Goal: Task Accomplishment & Management: Use online tool/utility

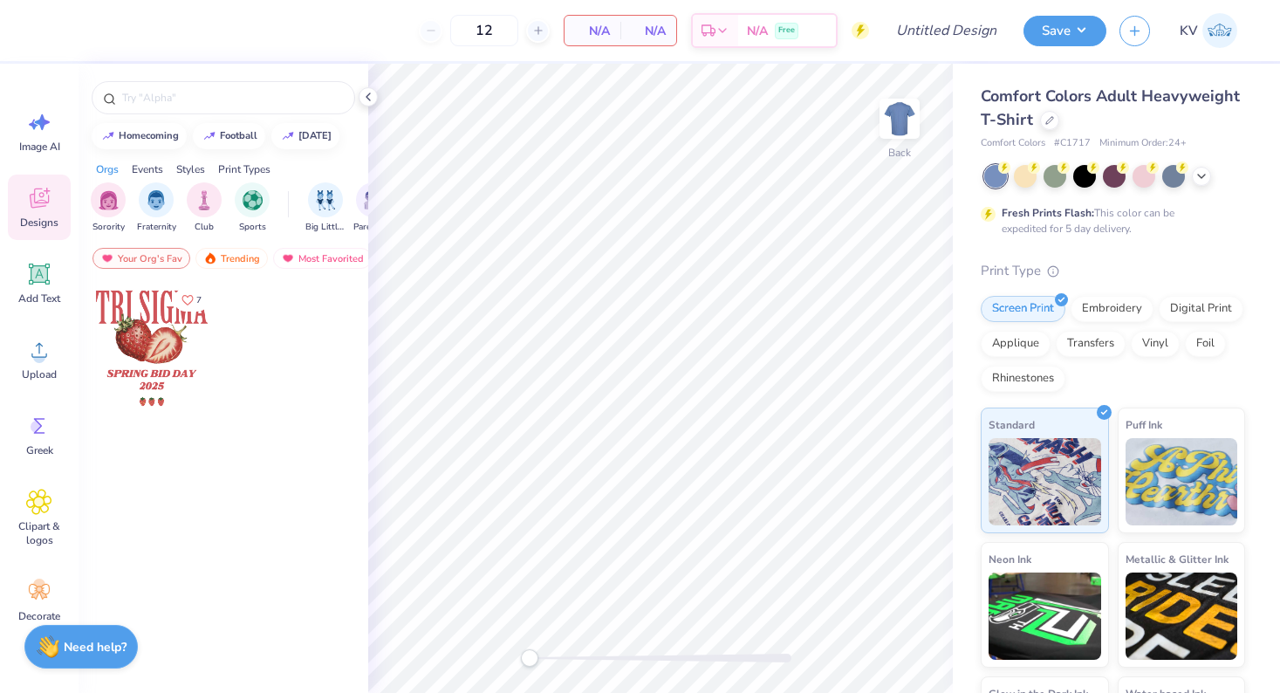
click at [1039, 131] on div "Comfort Colors Adult Heavyweight T-Shirt" at bounding box center [1113, 108] width 264 height 47
click at [1049, 126] on div at bounding box center [1049, 118] width 19 height 19
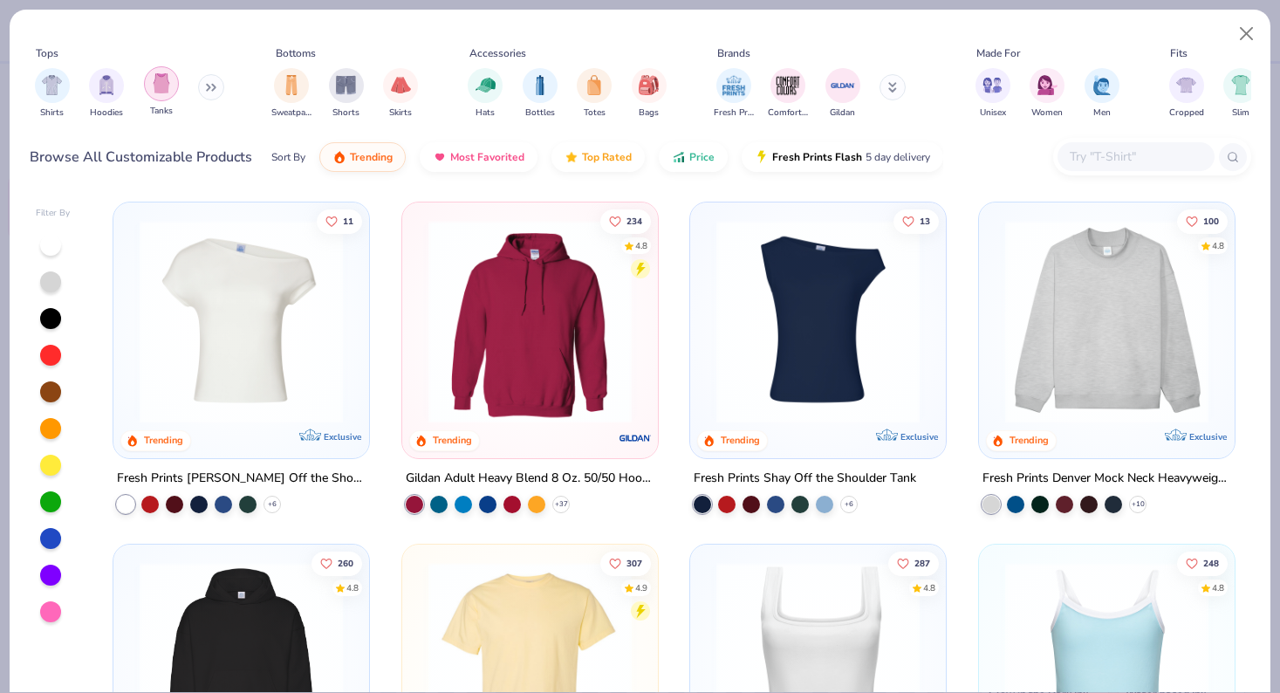
click at [177, 85] on div "filter for Tanks" at bounding box center [161, 83] width 35 height 35
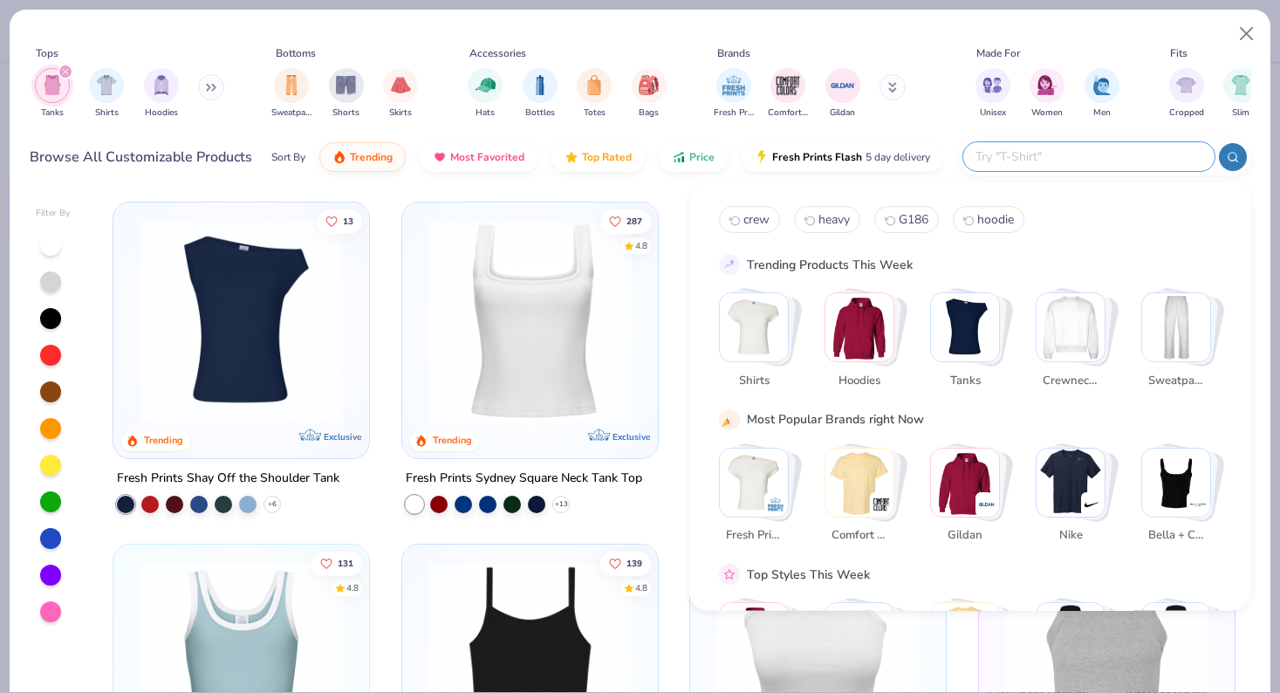
click at [1095, 159] on input "text" at bounding box center [1088, 157] width 229 height 20
type input "1012"
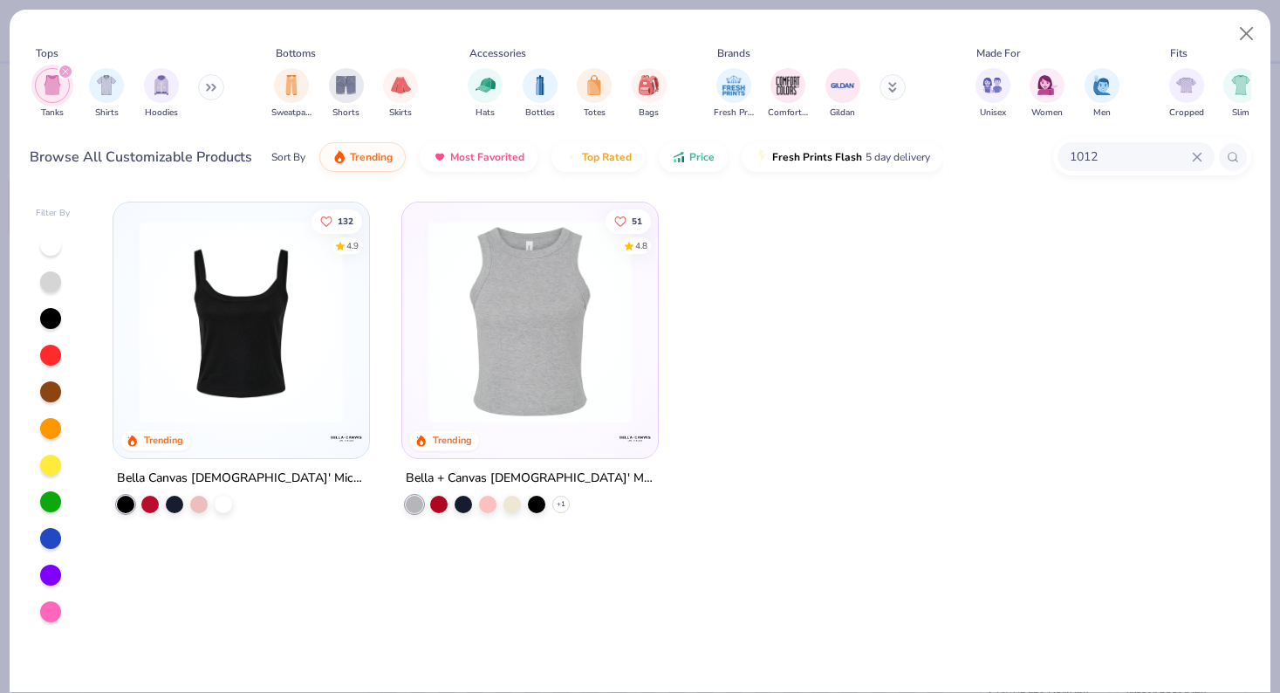
click at [309, 269] on img at bounding box center [241, 321] width 221 height 203
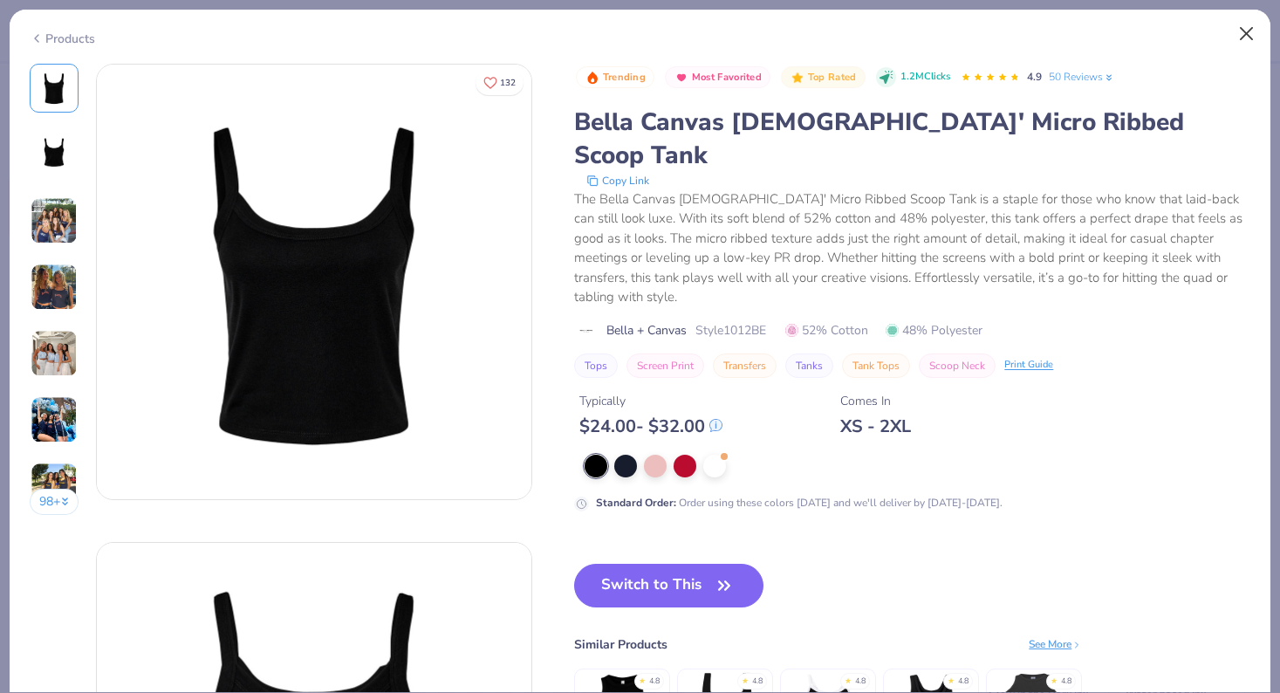
click at [1244, 31] on button "Close" at bounding box center [1246, 33] width 33 height 33
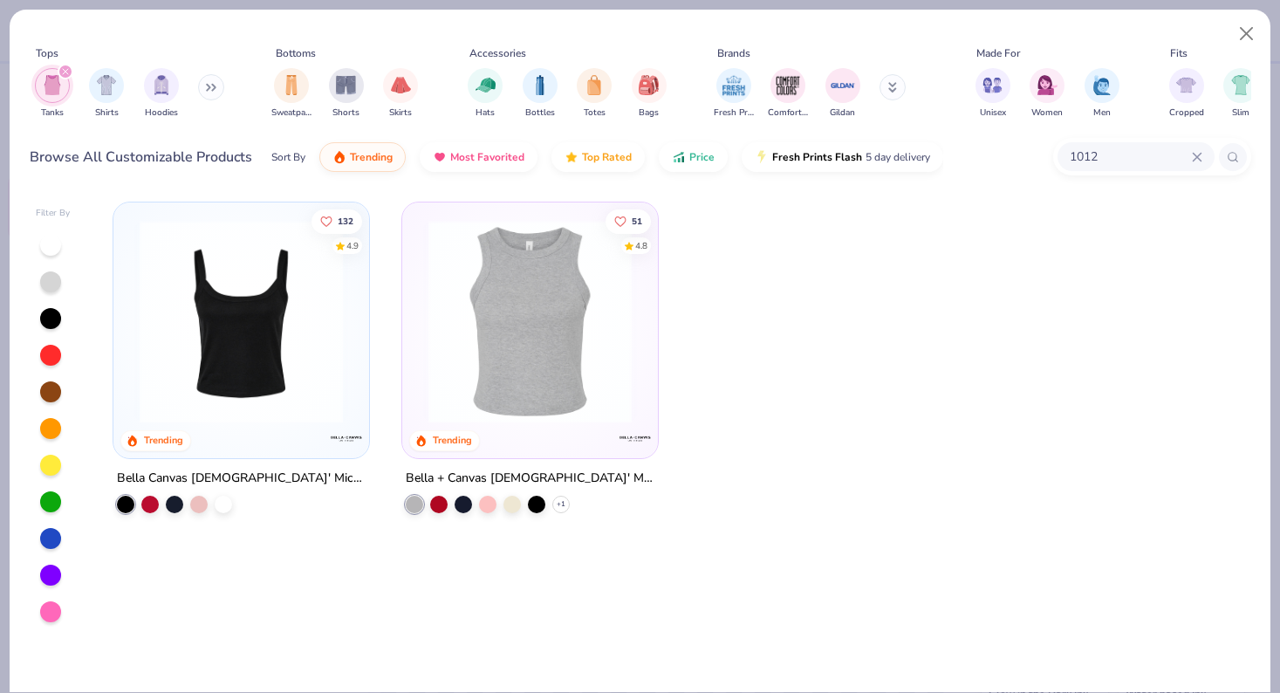
click at [66, 72] on icon "filter for Tanks" at bounding box center [65, 71] width 7 height 7
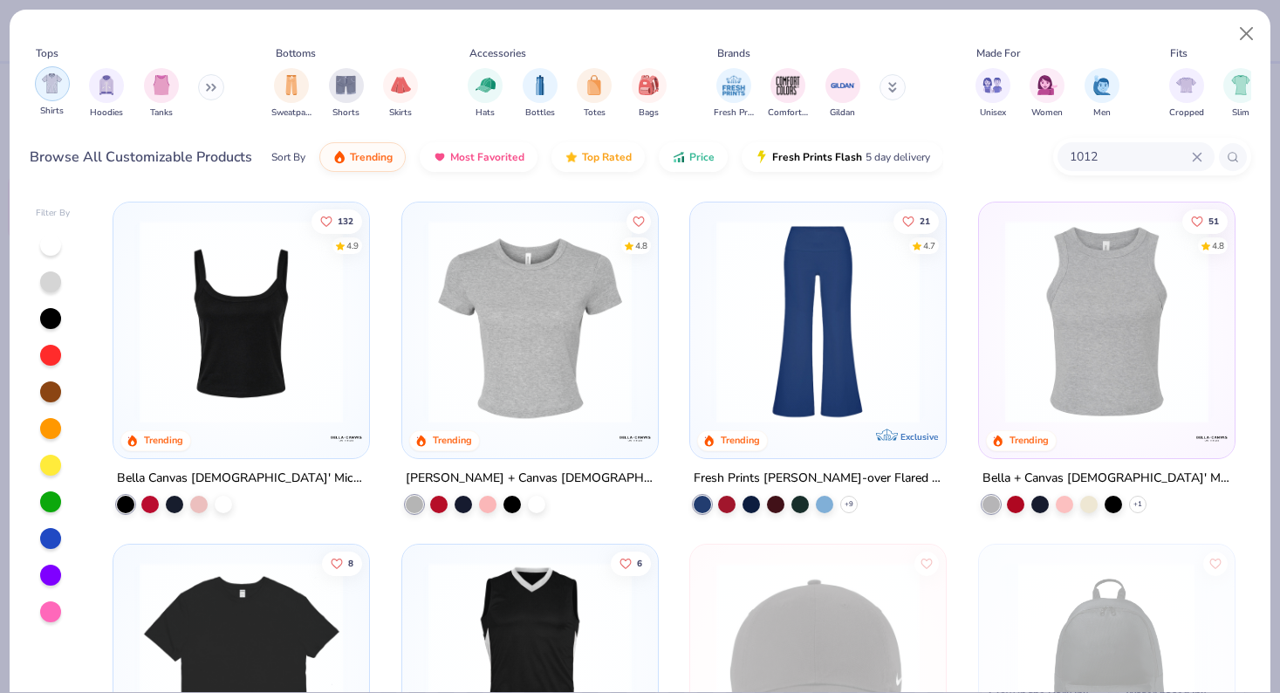
click at [57, 80] on img "filter for Shirts" at bounding box center [52, 83] width 20 height 20
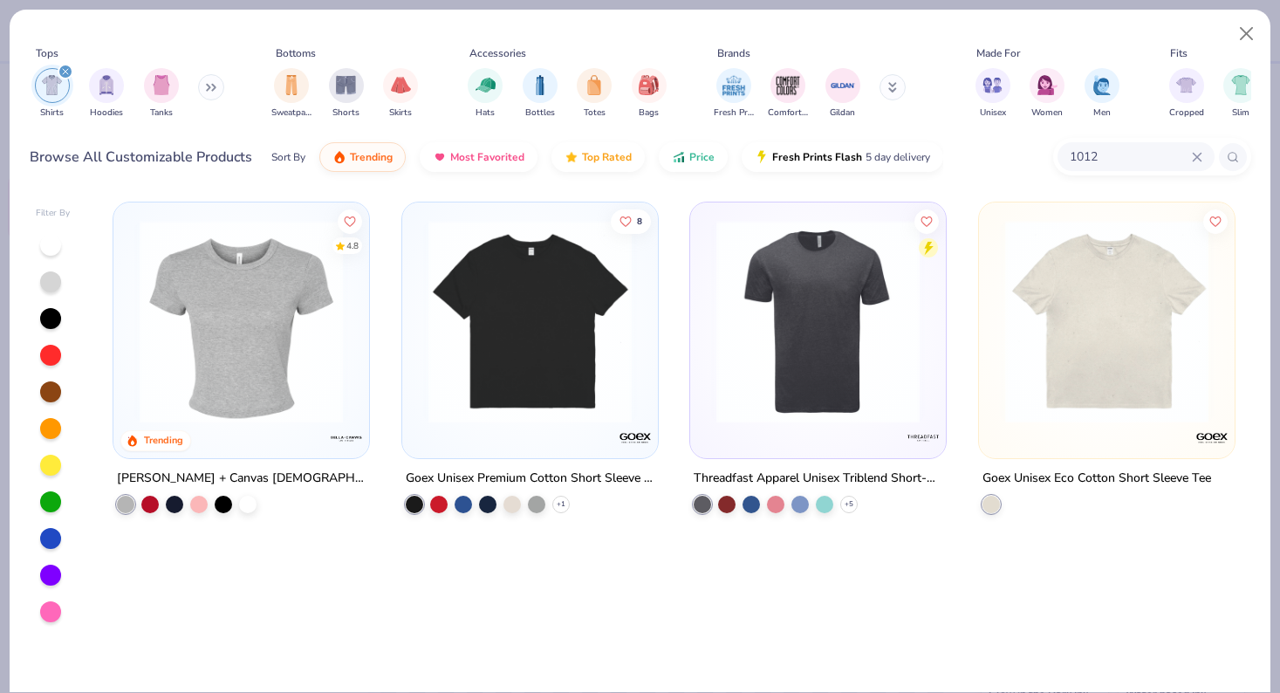
click at [1199, 156] on icon at bounding box center [1197, 157] width 10 height 10
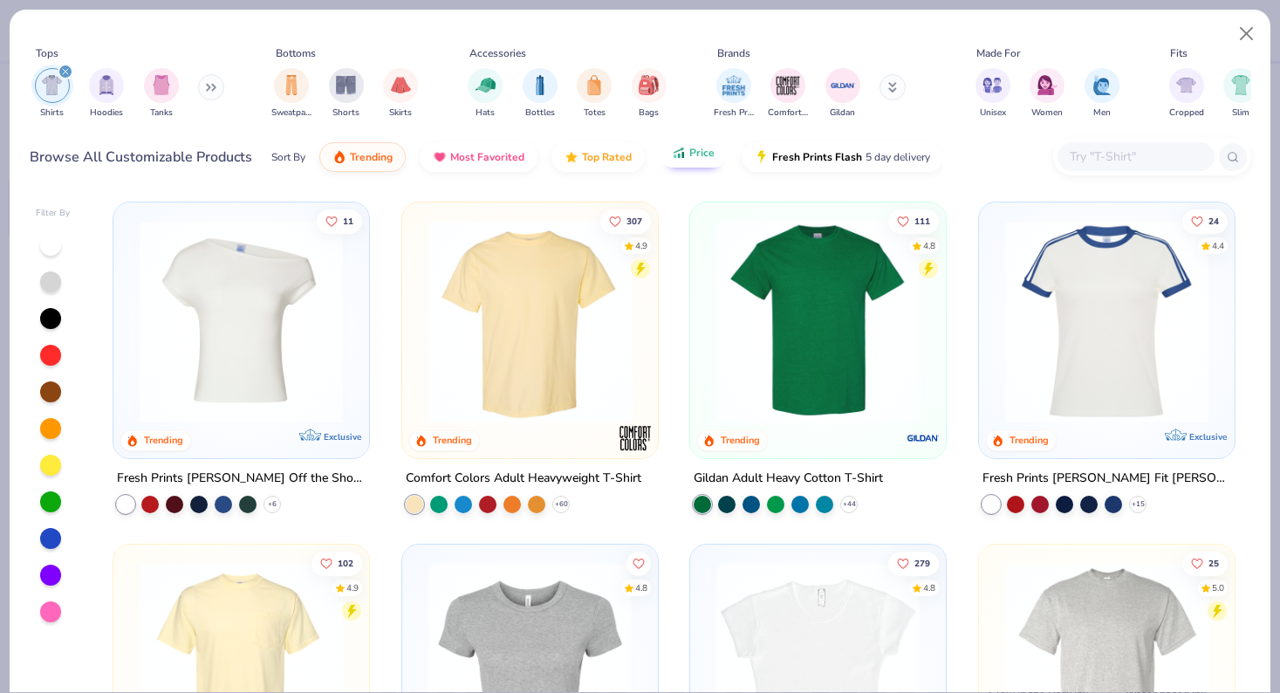
click at [674, 154] on icon "button" at bounding box center [679, 153] width 14 height 16
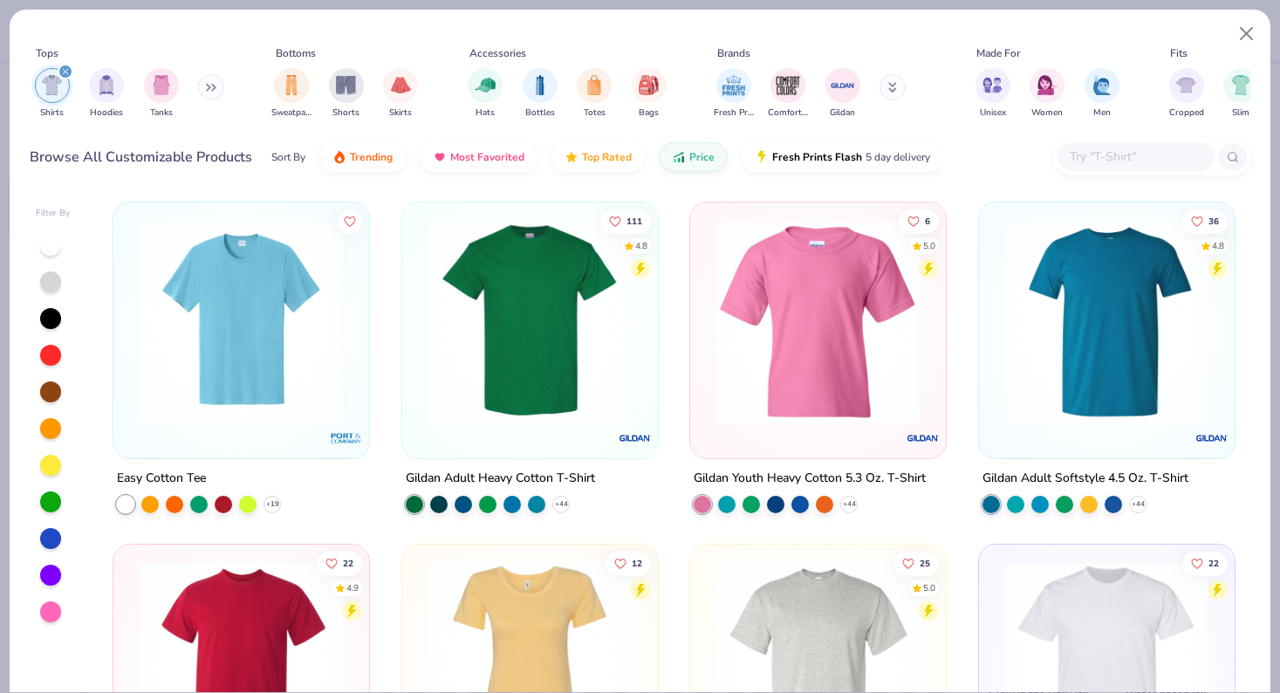
click at [190, 351] on img at bounding box center [241, 321] width 221 height 203
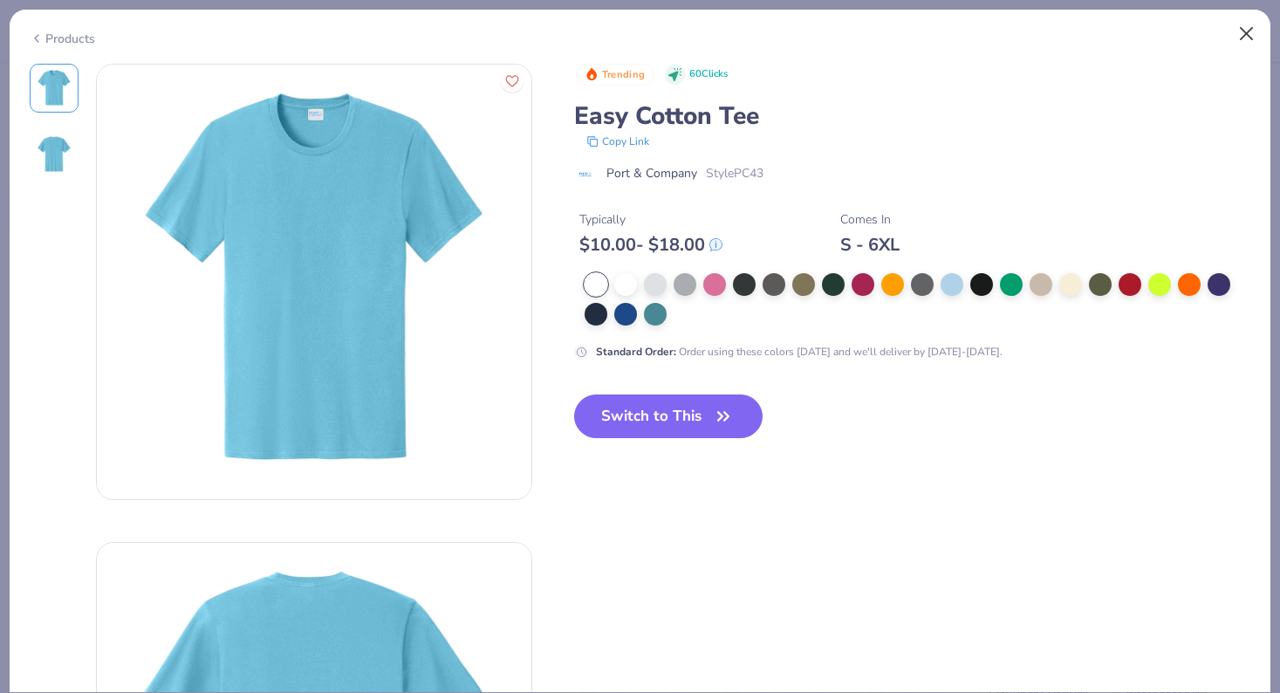
click at [1257, 47] on button "Close" at bounding box center [1246, 33] width 33 height 33
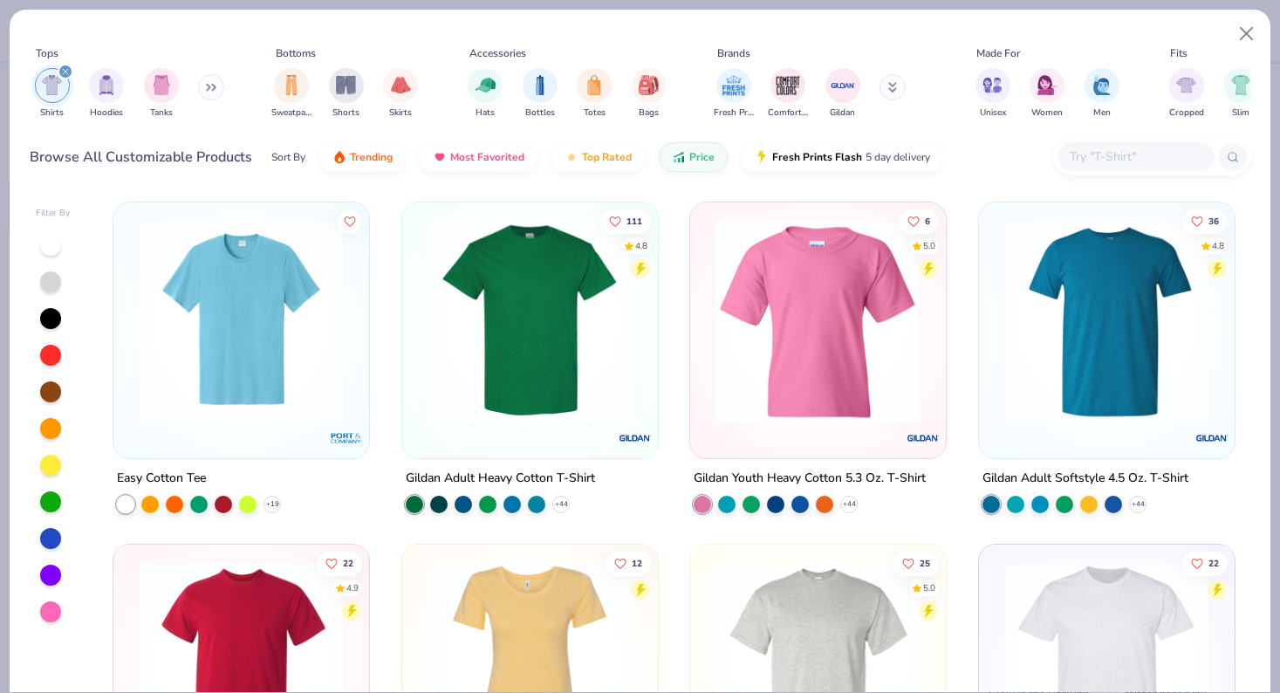
click at [615, 9] on div "Tops Shirts Hoodies Tanks Bottoms Sweatpants Shorts Skirts Accessories Hats Bot…" at bounding box center [640, 351] width 1262 height 684
click at [66, 76] on div "filter for Shirts" at bounding box center [66, 72] width 16 height 16
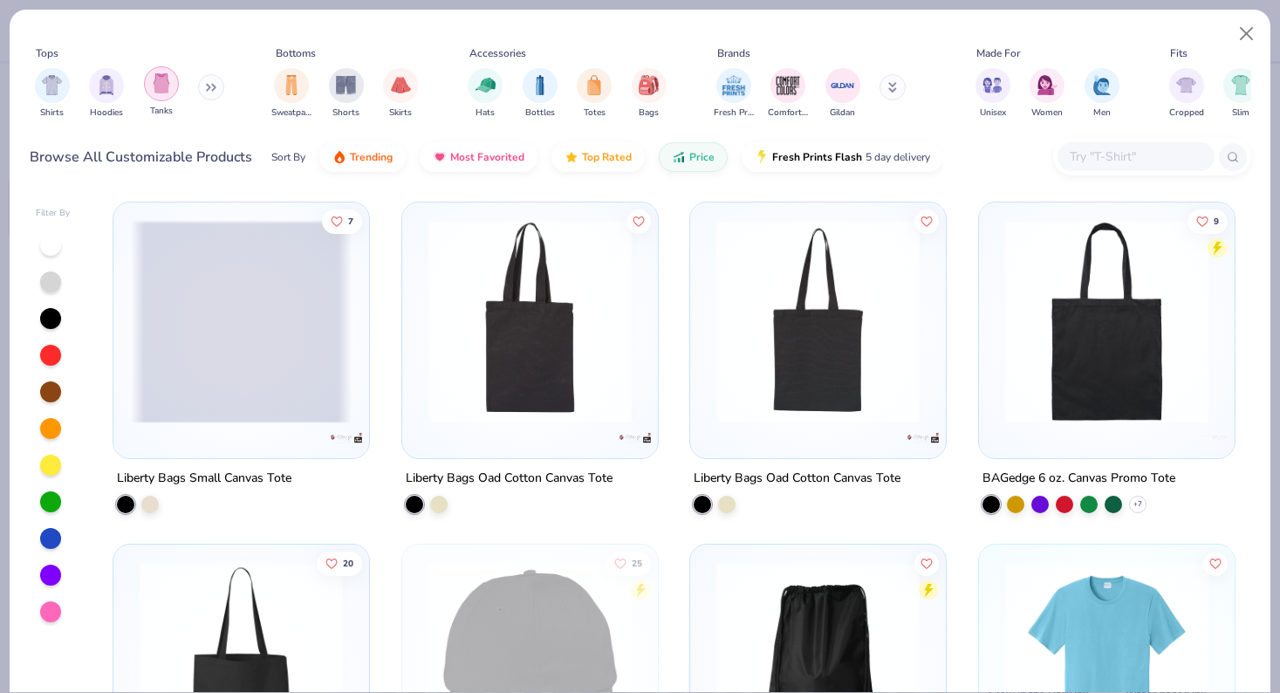
click at [166, 92] on img "filter for Tanks" at bounding box center [161, 83] width 19 height 20
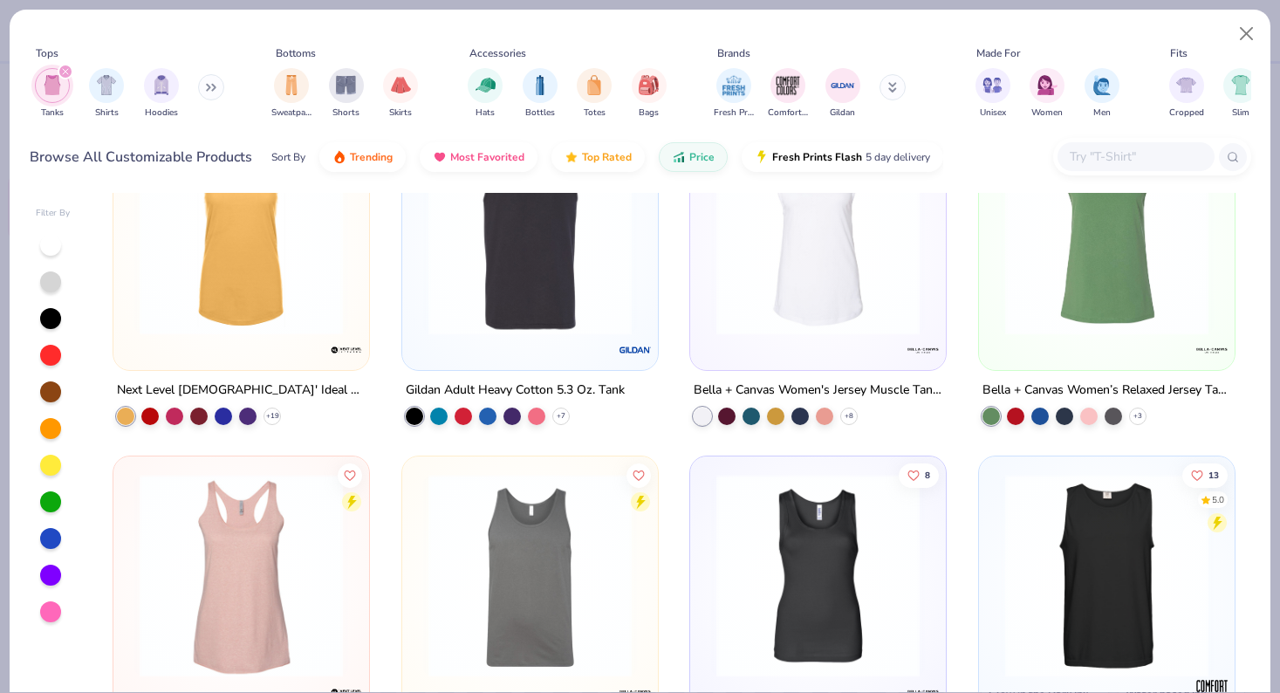
scroll to position [90, 0]
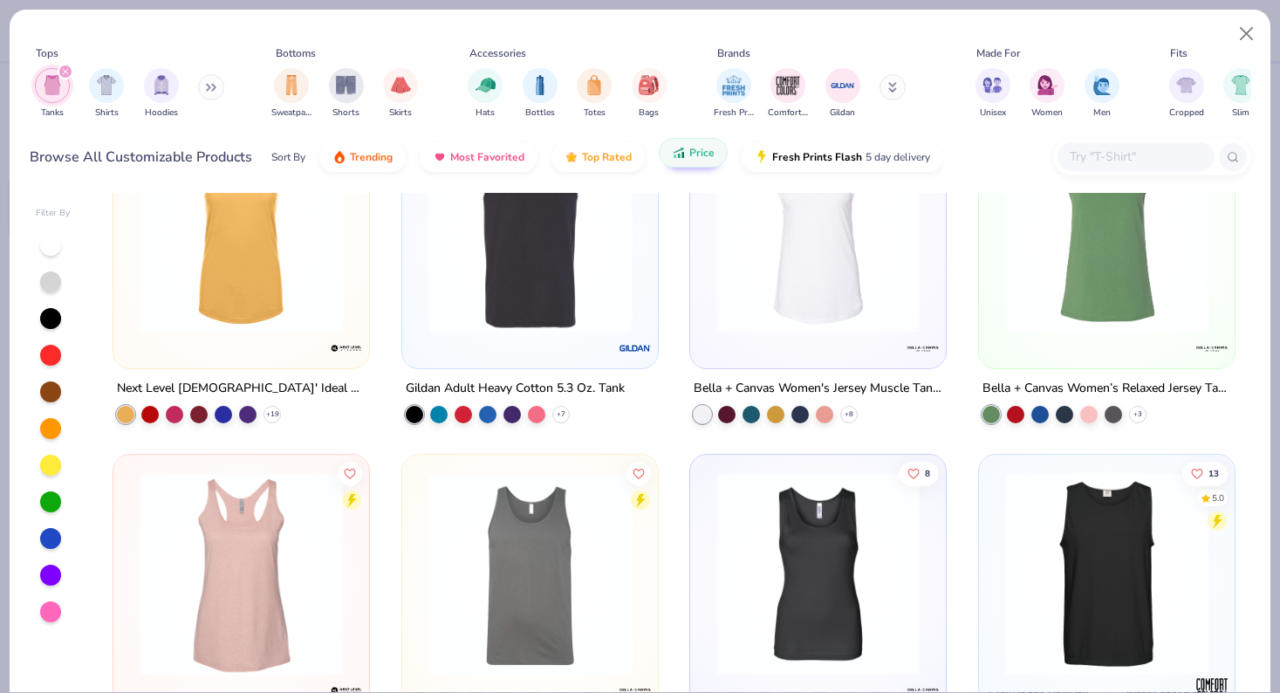
click at [714, 153] on button "Price" at bounding box center [693, 153] width 69 height 30
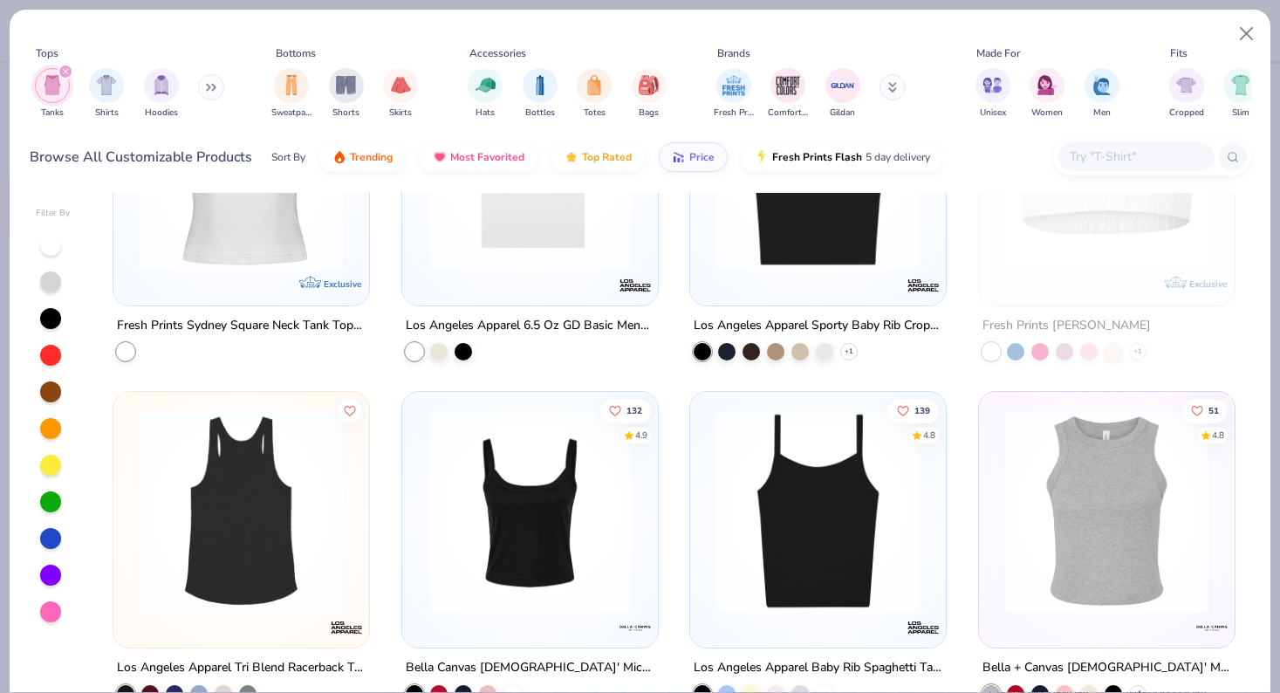
scroll to position [1520, 0]
click at [578, 533] on img at bounding box center [530, 508] width 221 height 203
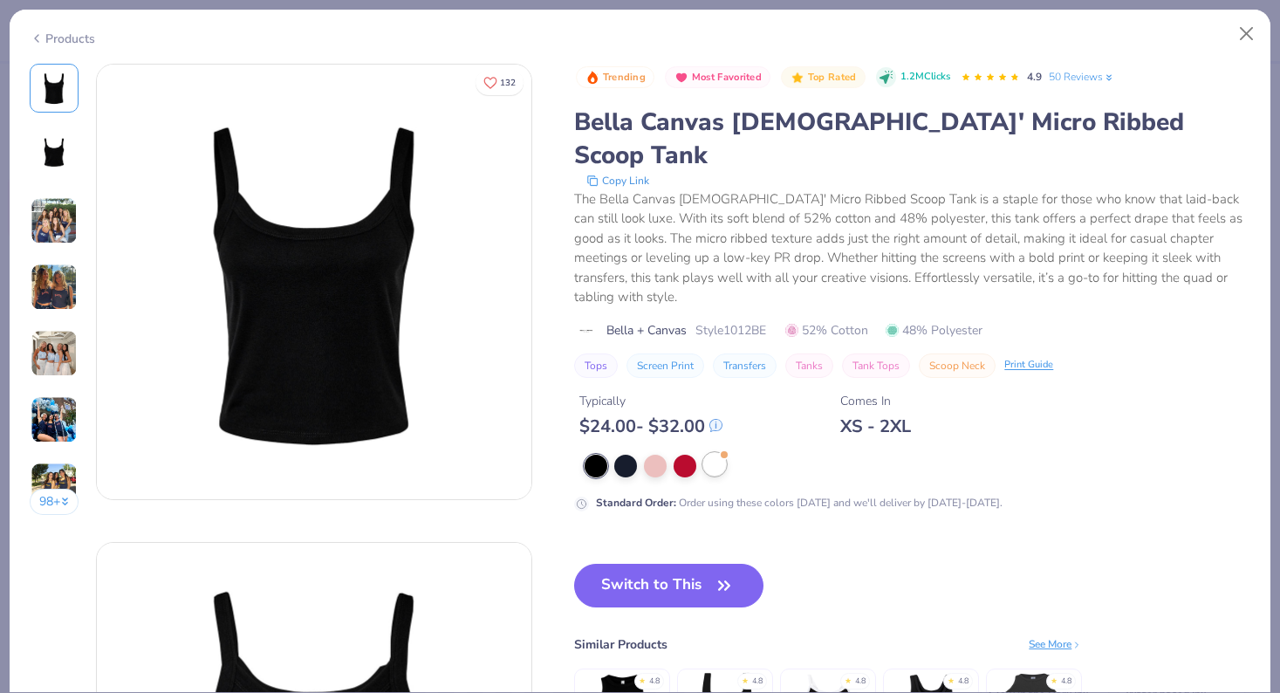
click at [718, 453] on div at bounding box center [714, 464] width 23 height 23
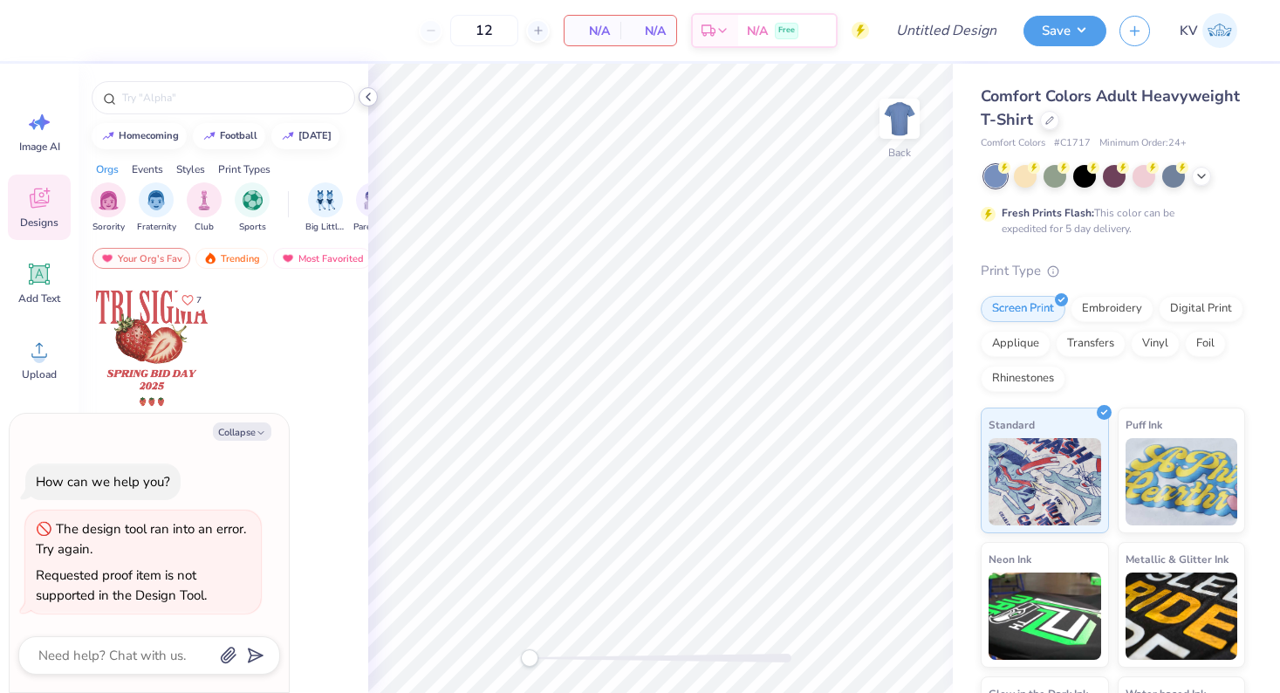
click at [373, 99] on icon at bounding box center [368, 97] width 14 height 14
type textarea "x"
click at [1046, 120] on icon at bounding box center [1049, 118] width 9 height 9
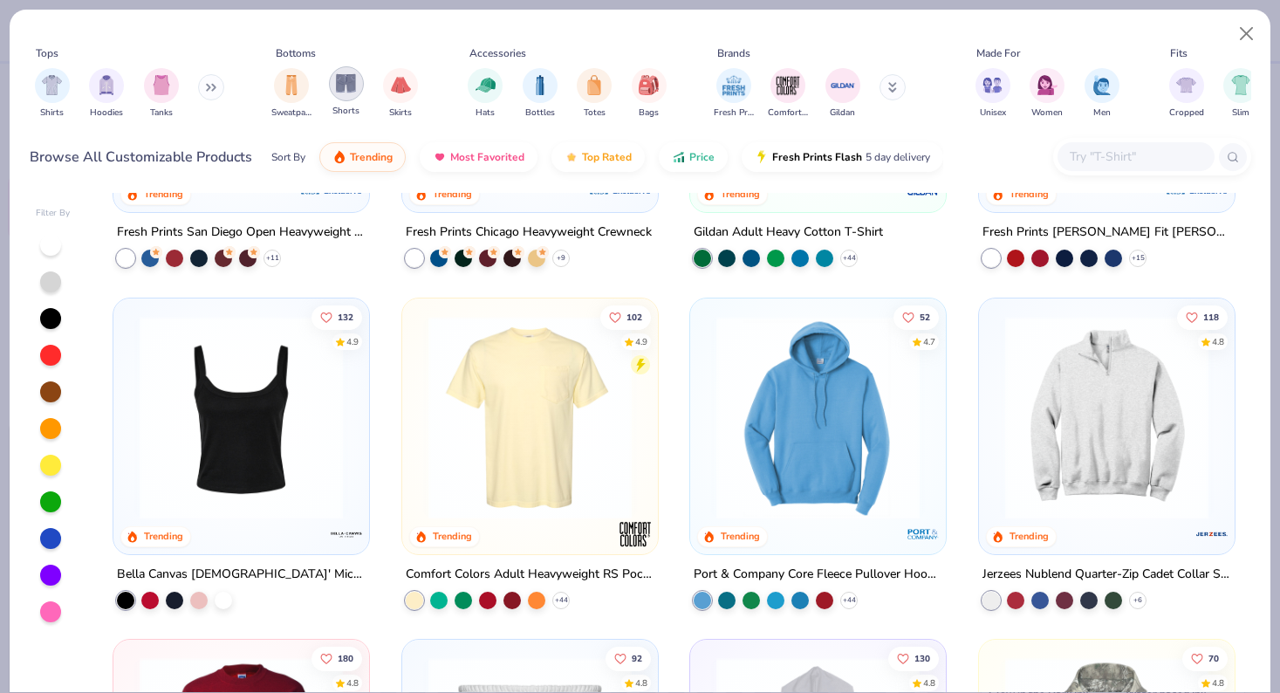
scroll to position [645, 0]
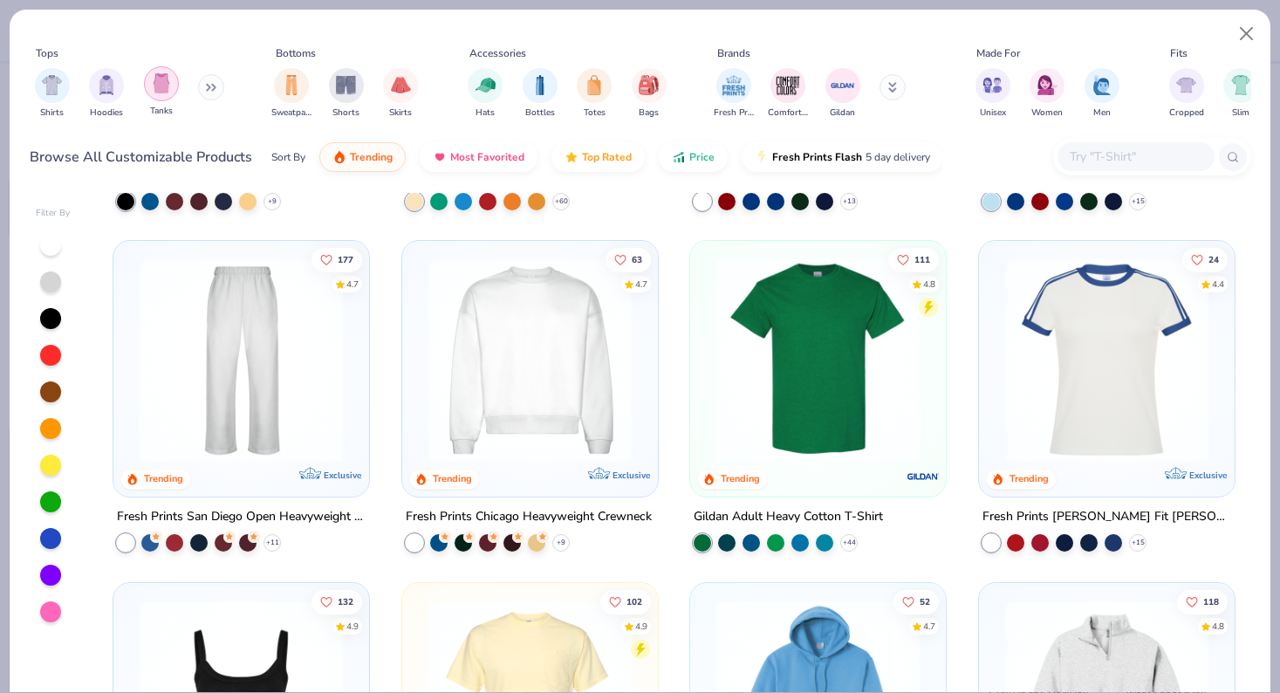
click at [168, 80] on img "filter for Tanks" at bounding box center [161, 83] width 19 height 20
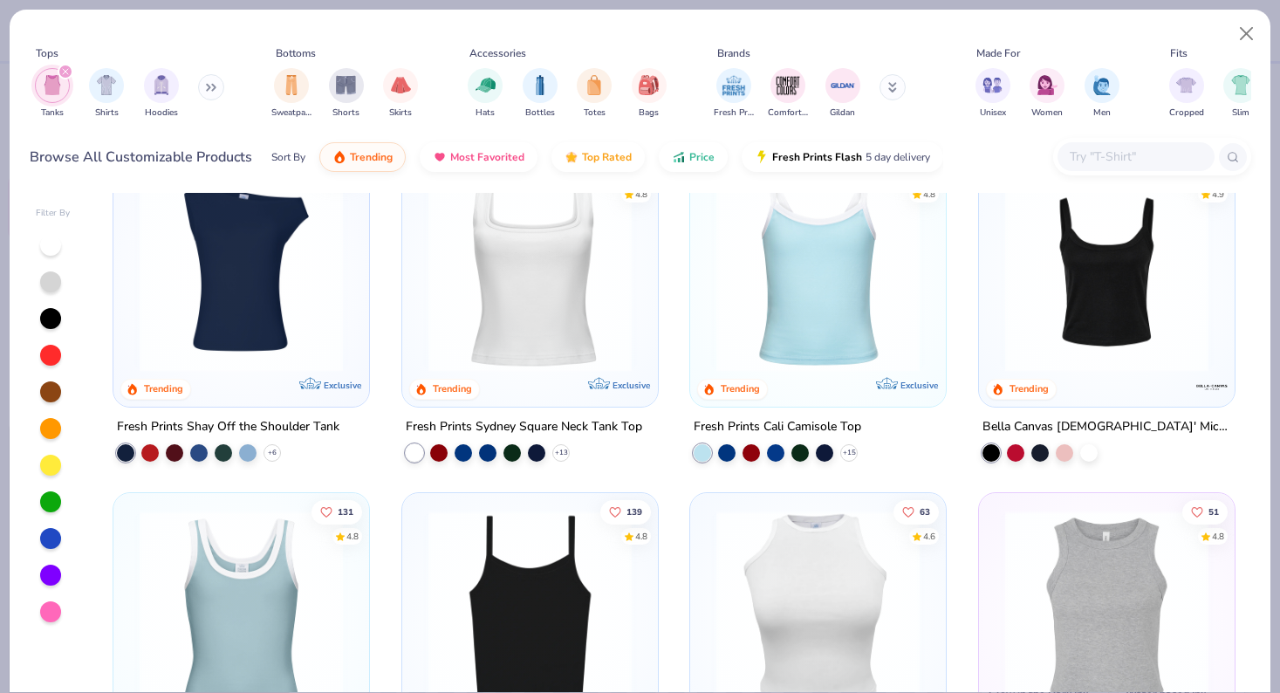
scroll to position [52, 0]
click at [1008, 277] on img at bounding box center [1106, 268] width 221 height 203
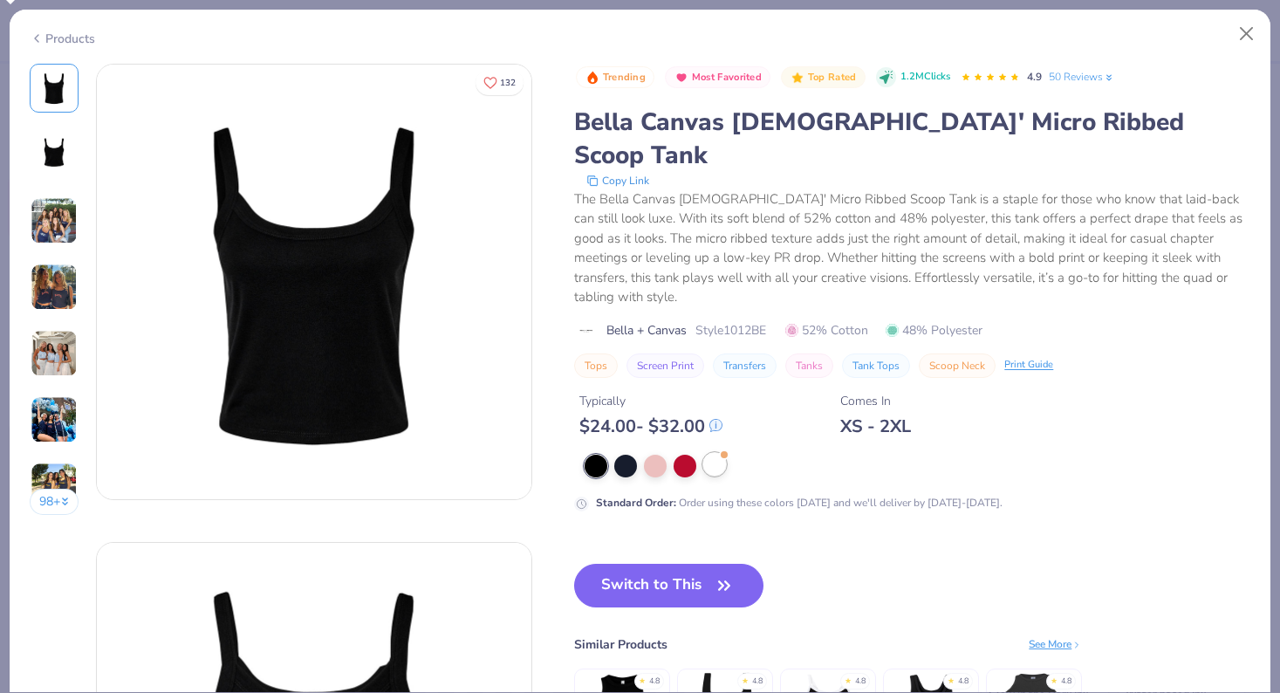
click at [716, 453] on div at bounding box center [714, 464] width 23 height 23
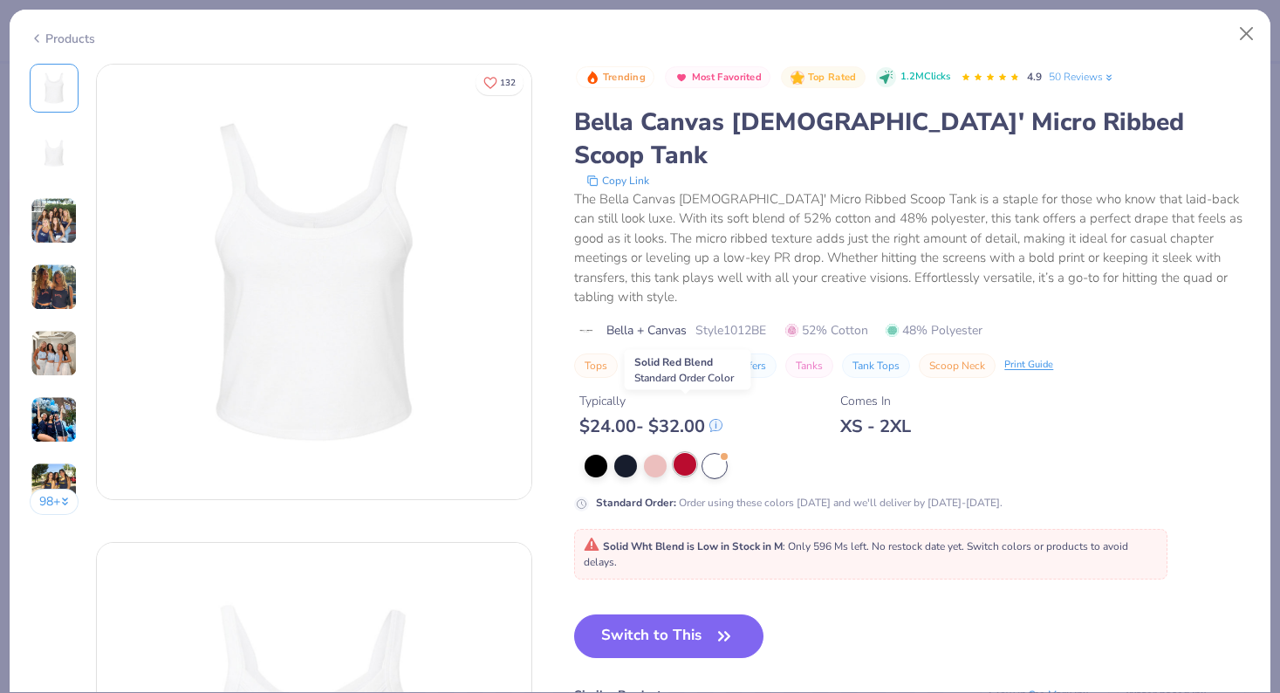
click at [694, 453] on div at bounding box center [684, 464] width 23 height 23
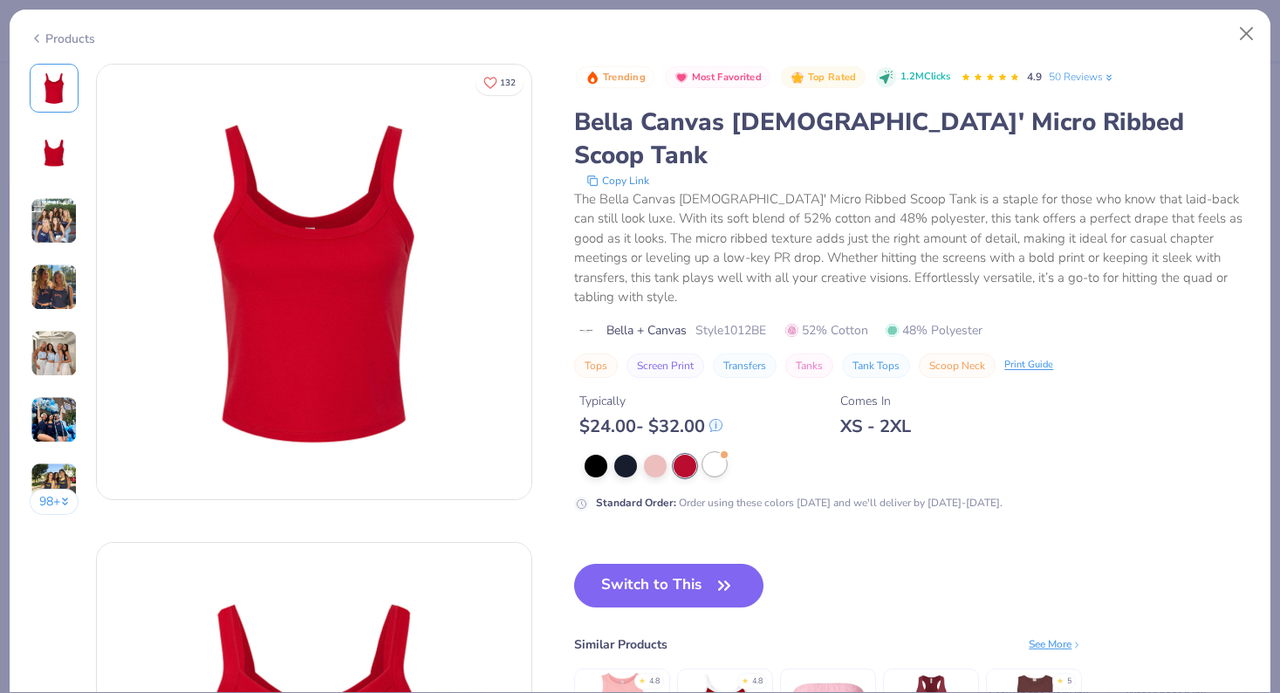
click at [707, 453] on div at bounding box center [714, 464] width 23 height 23
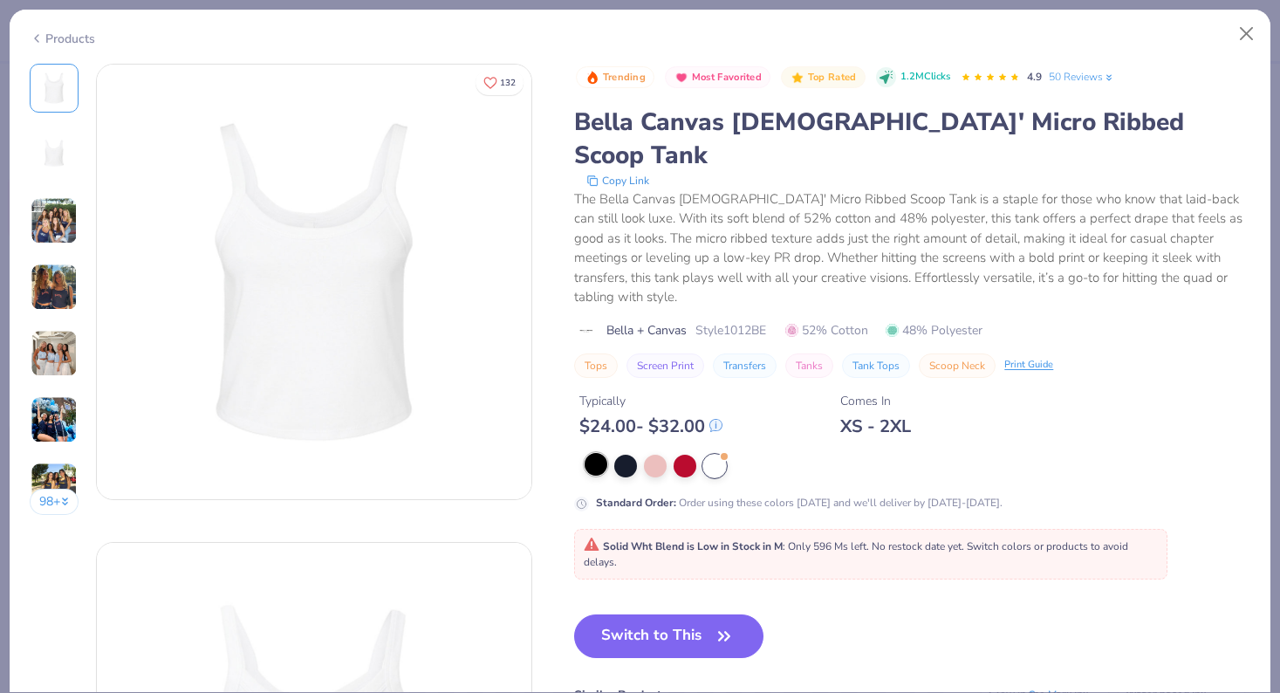
click at [595, 453] on div at bounding box center [596, 464] width 23 height 23
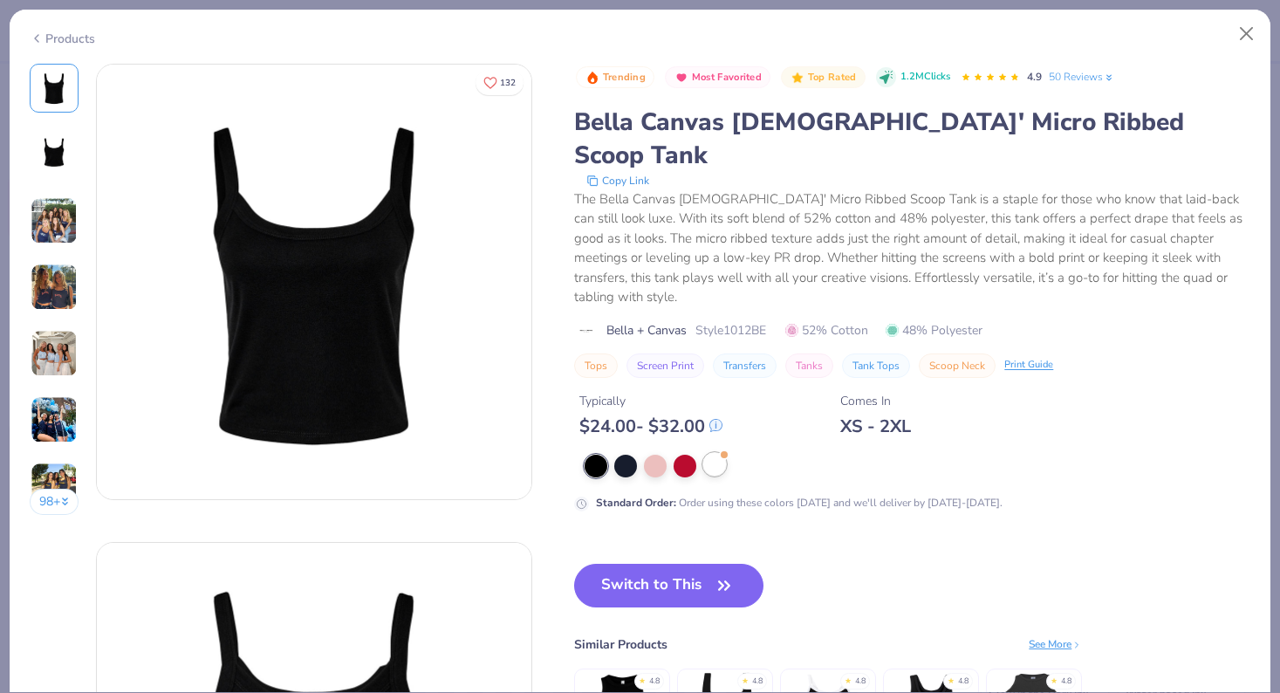
click at [712, 453] on div at bounding box center [714, 464] width 23 height 23
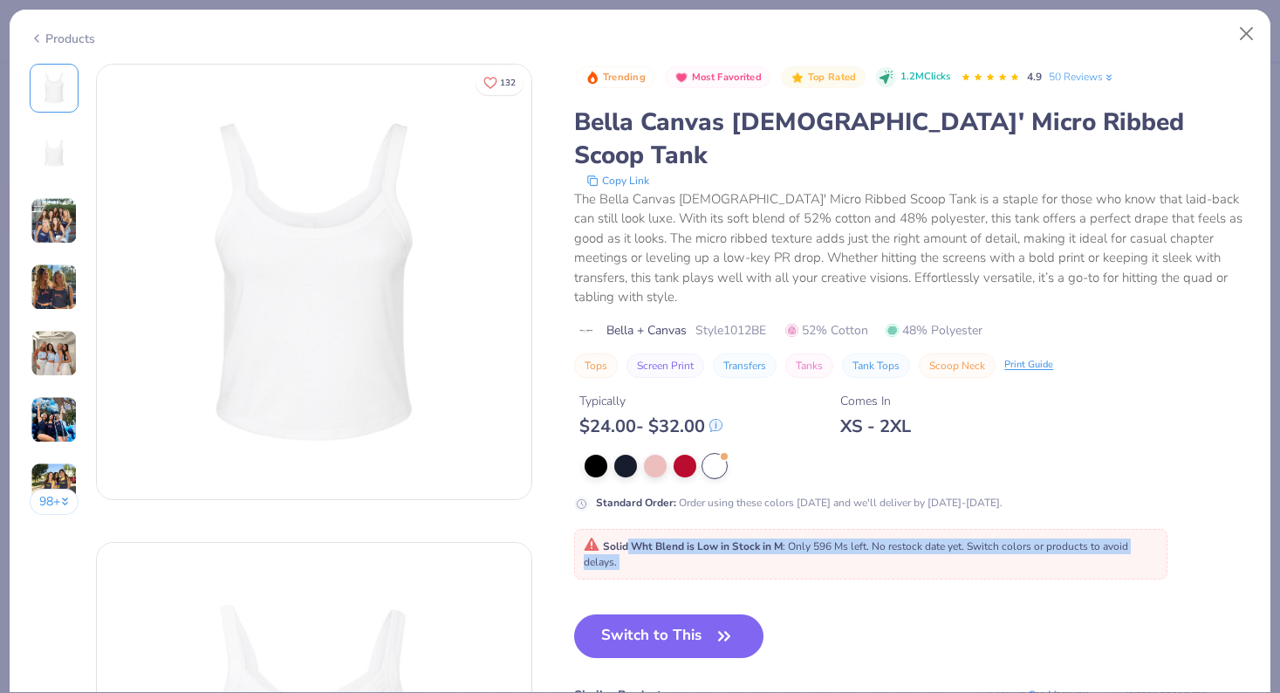
drag, startPoint x: 626, startPoint y: 494, endPoint x: 742, endPoint y: 509, distance: 117.8
click at [742, 538] on div "Solid Wht Blend is Low in Stock in M : Only 596 Ms left. No restock date yet. S…" at bounding box center [871, 553] width 574 height 31
drag, startPoint x: 602, startPoint y: 500, endPoint x: 634, endPoint y: 527, distance: 42.1
click at [634, 528] on div "Trending Most Favorited Top Rated 1.2M Clicks 4.9 50 Reviews Bella Canvas Ladie…" at bounding box center [912, 457] width 676 height 786
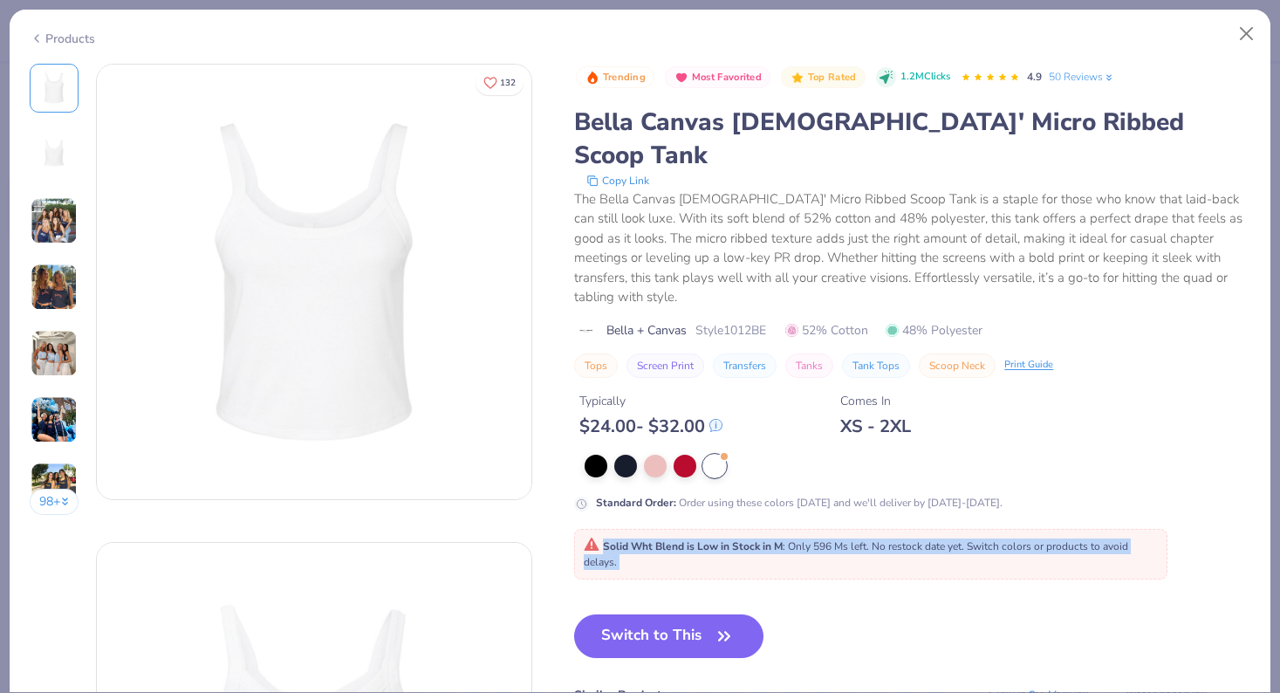
click at [658, 353] on button "Screen Print" at bounding box center [665, 365] width 78 height 24
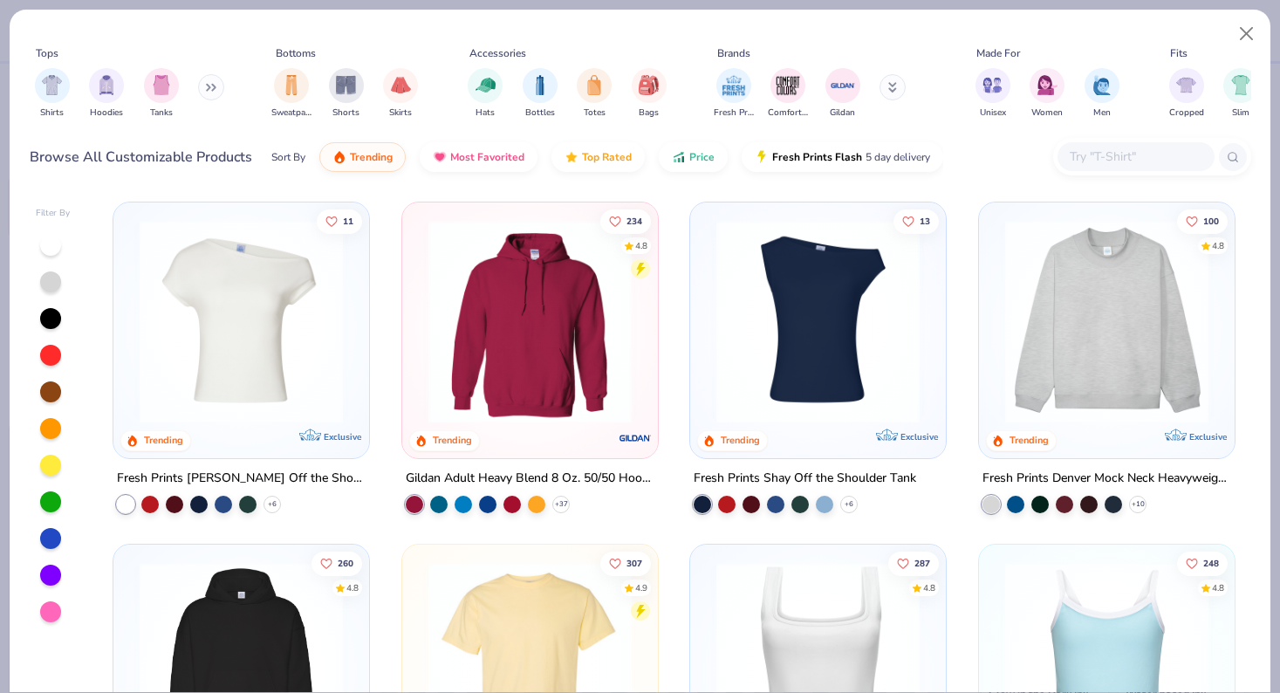
click at [568, 1] on div "Tops Shirts Hoodies Tanks Bottoms Sweatpants Shorts Skirts Accessories Hats Bot…" at bounding box center [640, 346] width 1280 height 693
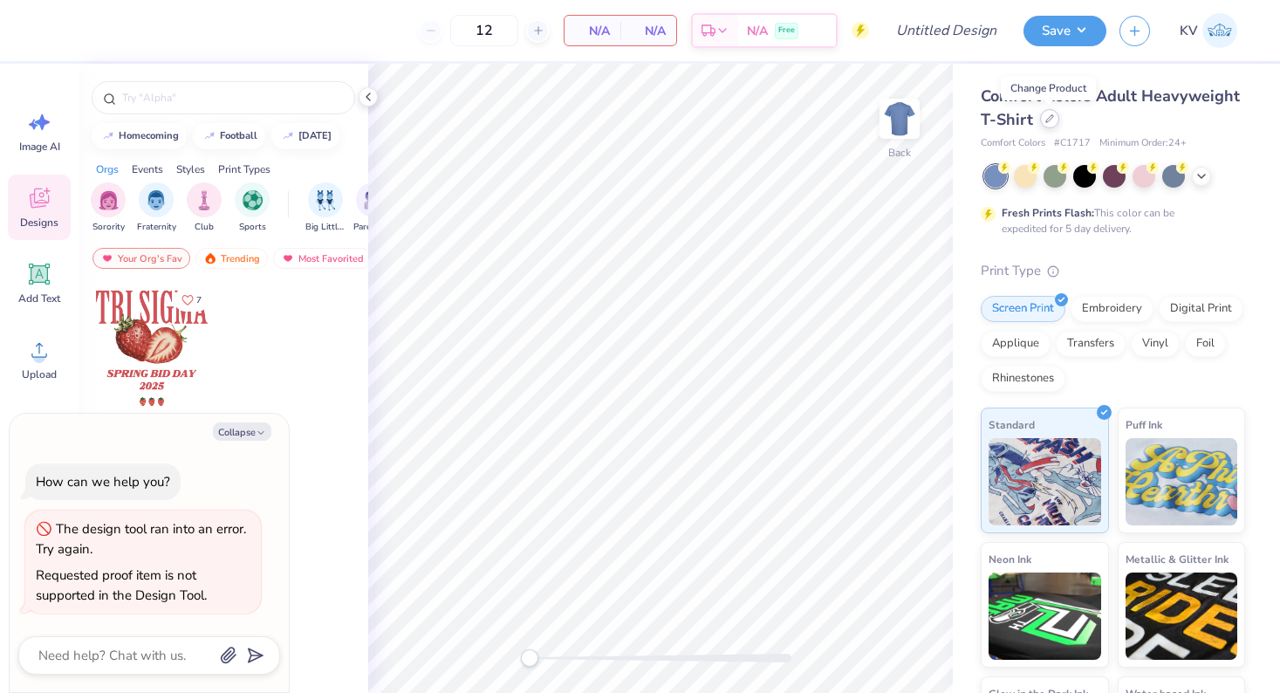
click at [1046, 115] on icon at bounding box center [1049, 118] width 9 height 9
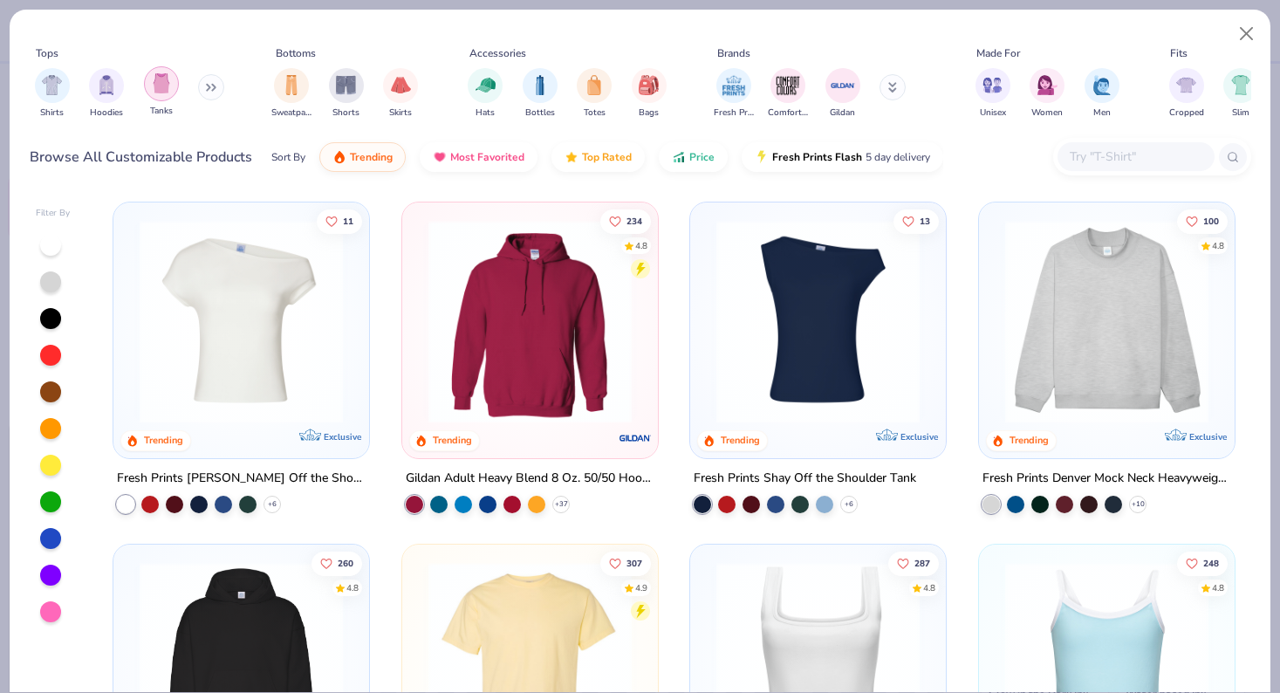
click at [157, 91] on img "filter for Tanks" at bounding box center [161, 83] width 19 height 20
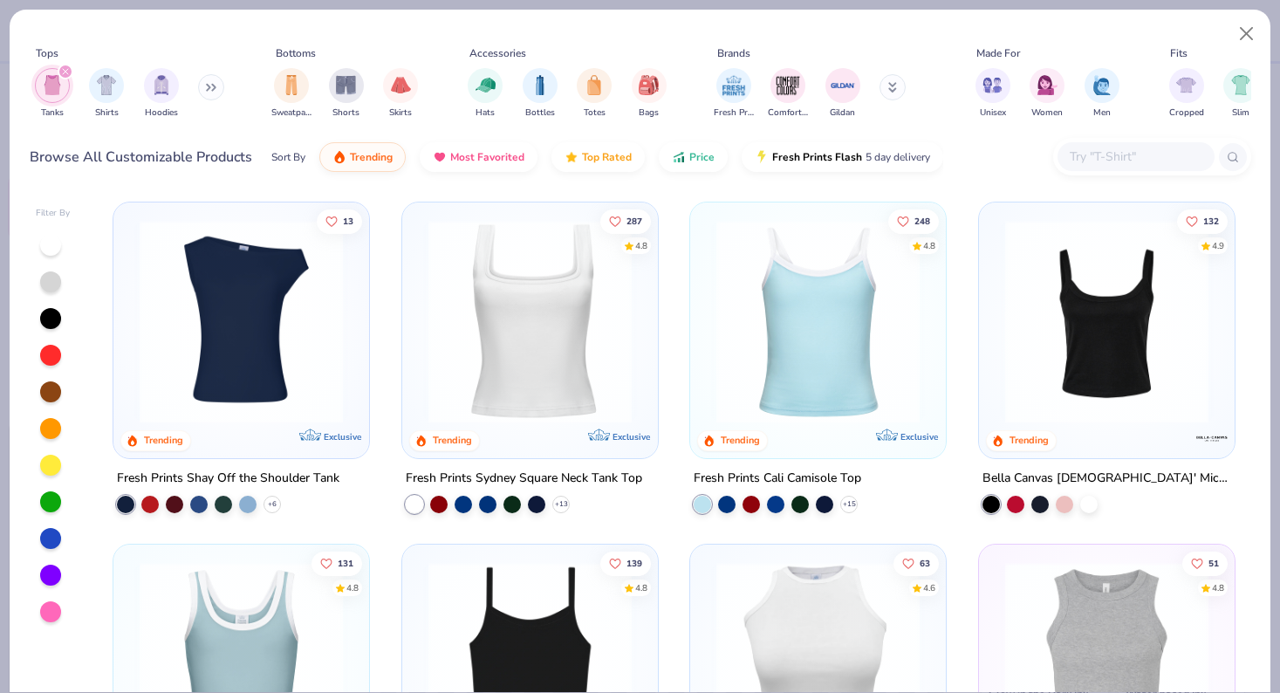
scroll to position [45, 0]
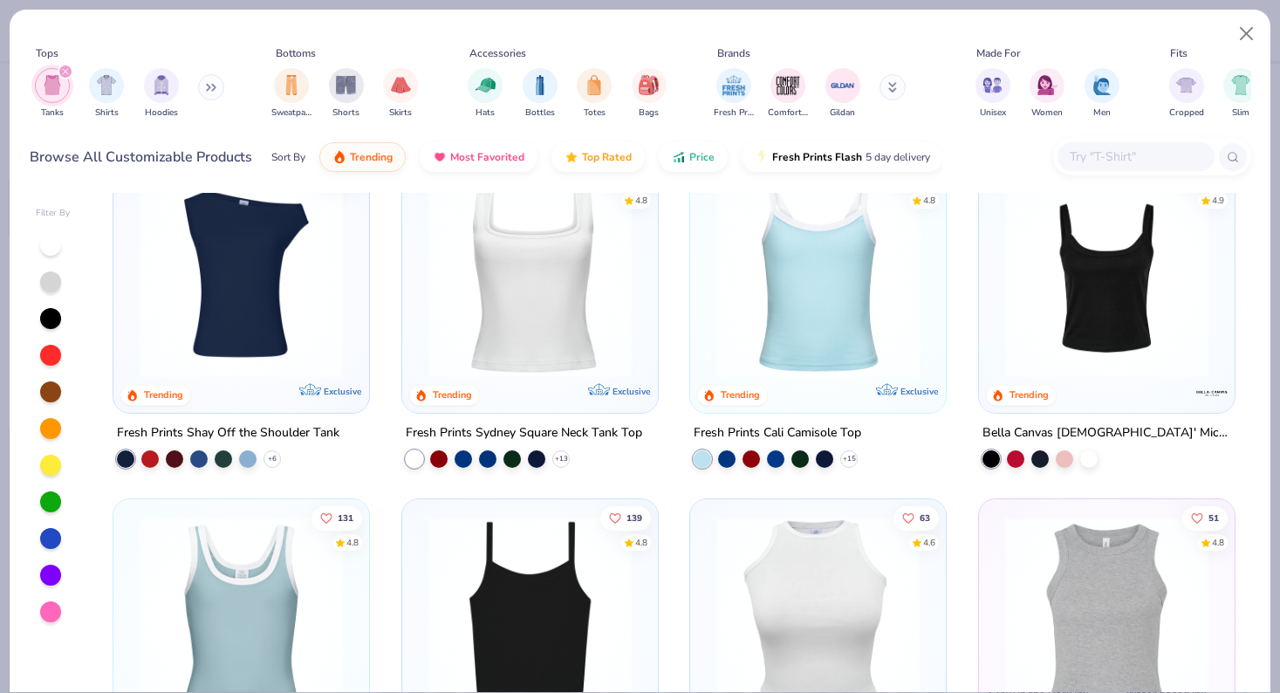
click at [1125, 264] on img at bounding box center [1106, 275] width 221 height 203
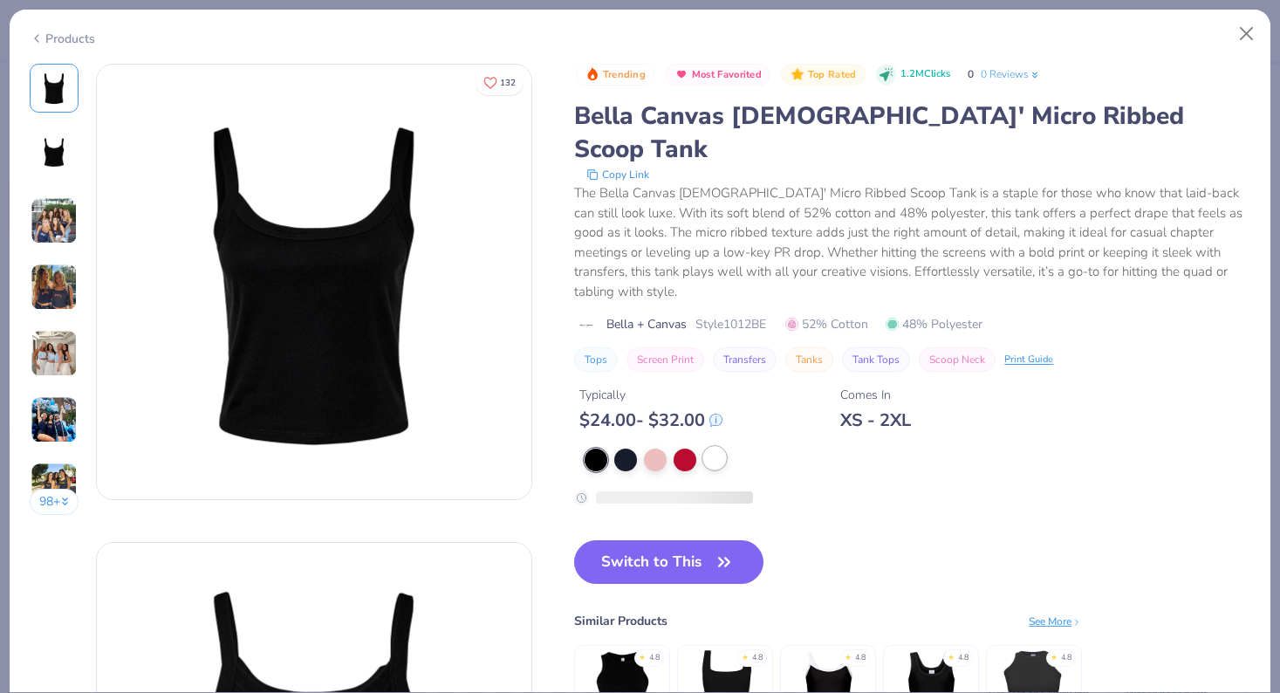
click at [719, 447] on div at bounding box center [714, 458] width 23 height 23
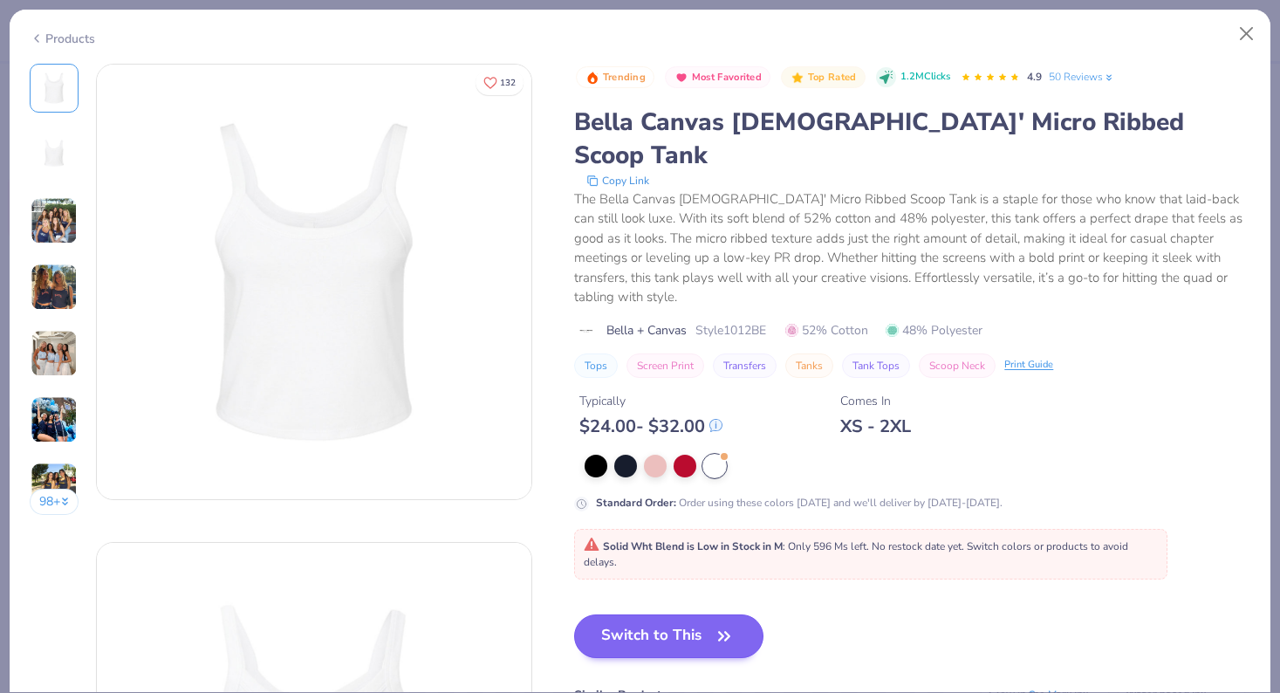
click at [645, 614] on button "Switch to This" at bounding box center [668, 636] width 189 height 44
click at [640, 614] on button "Switch to This" at bounding box center [668, 636] width 189 height 44
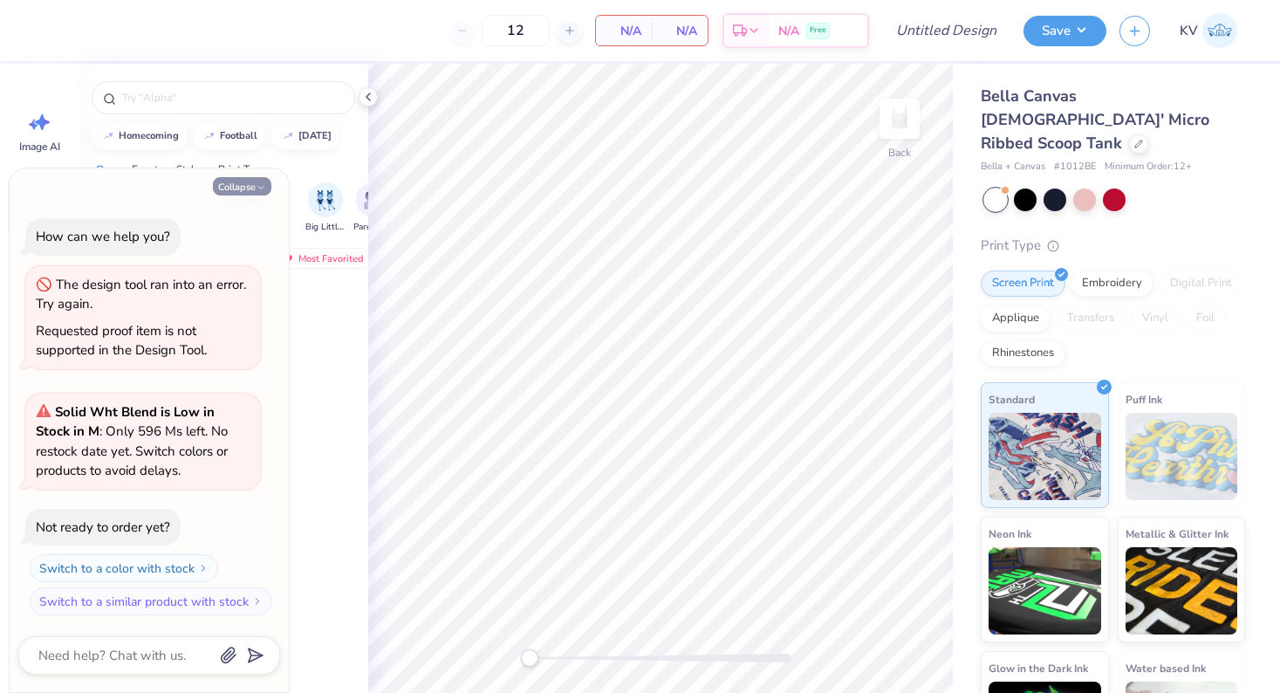
click at [244, 181] on button "Collapse" at bounding box center [242, 186] width 58 height 18
type textarea "x"
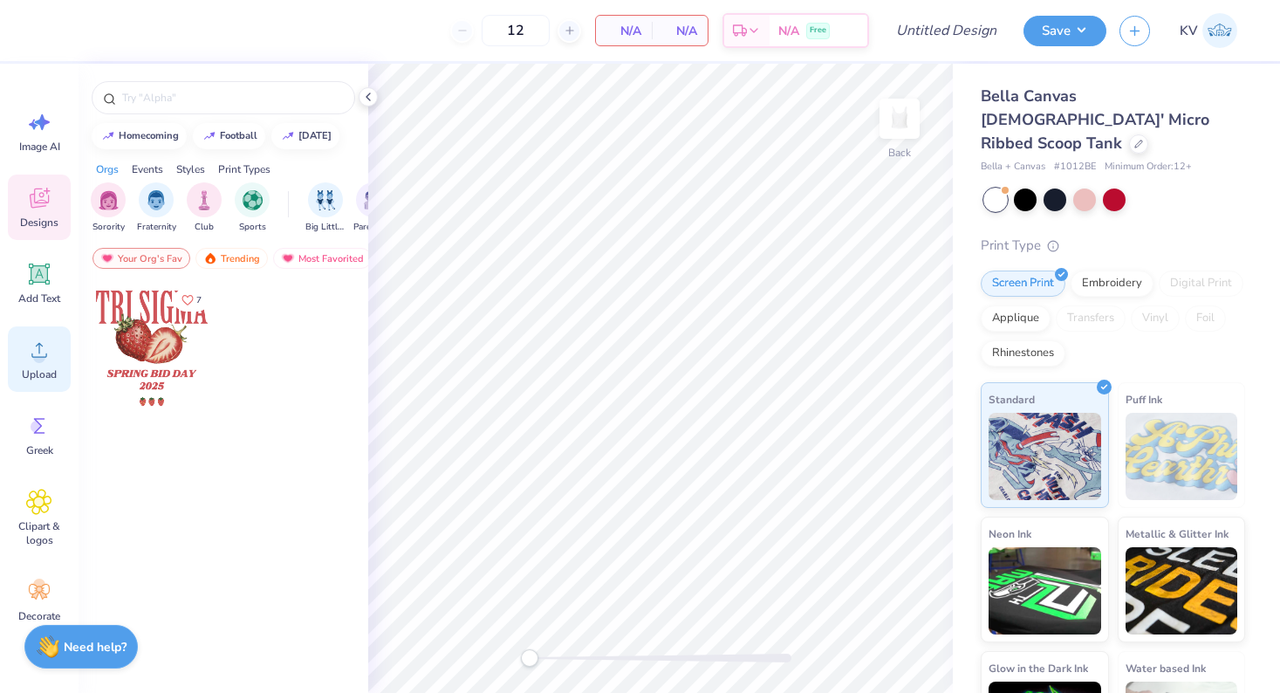
click at [44, 359] on circle at bounding box center [39, 357] width 12 height 12
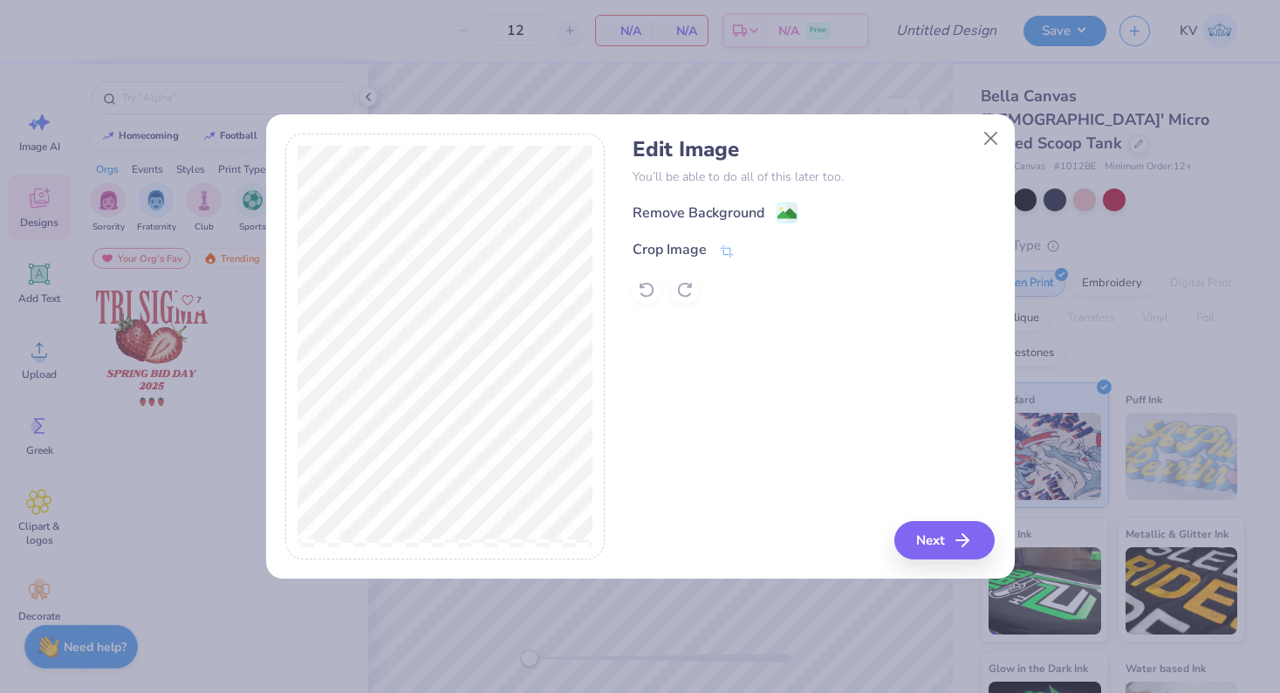
click at [776, 200] on div "Edit Image You’ll be able to do all of this later too. Remove Background Crop I…" at bounding box center [813, 220] width 362 height 167
click at [781, 209] on circle at bounding box center [780, 210] width 3 height 3
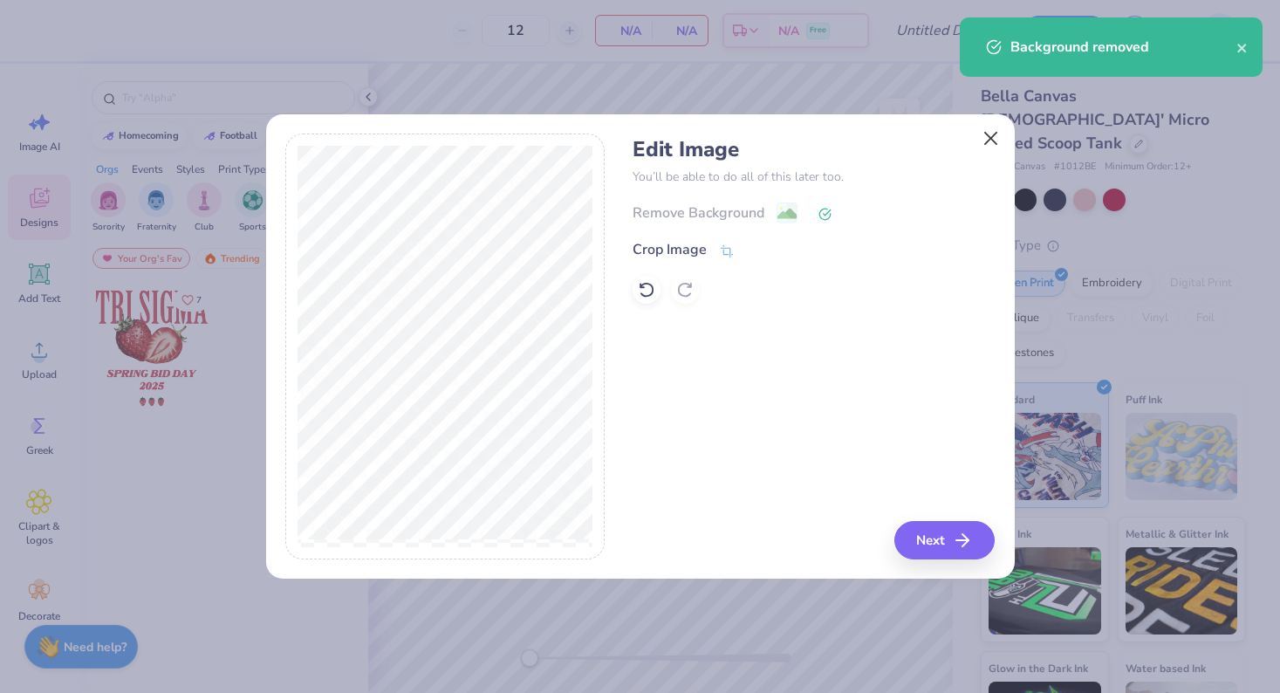
click at [992, 145] on button "Close" at bounding box center [990, 137] width 33 height 33
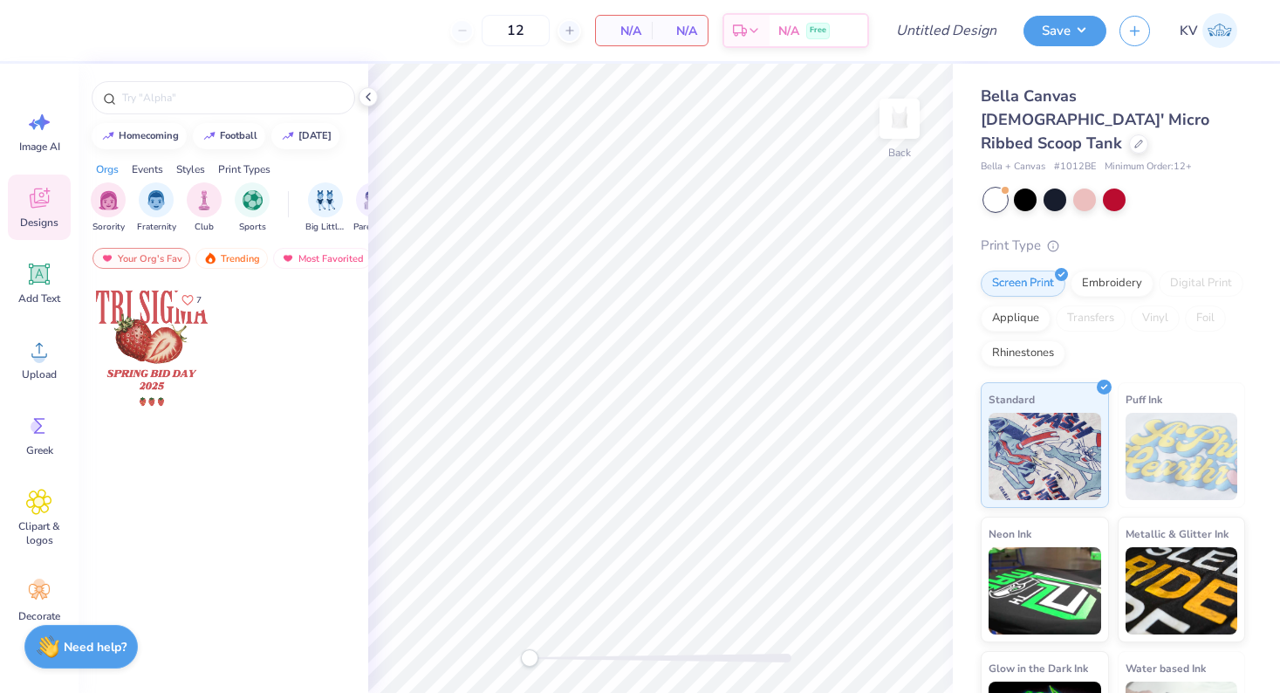
click at [39, 211] on div "Designs" at bounding box center [39, 206] width 63 height 65
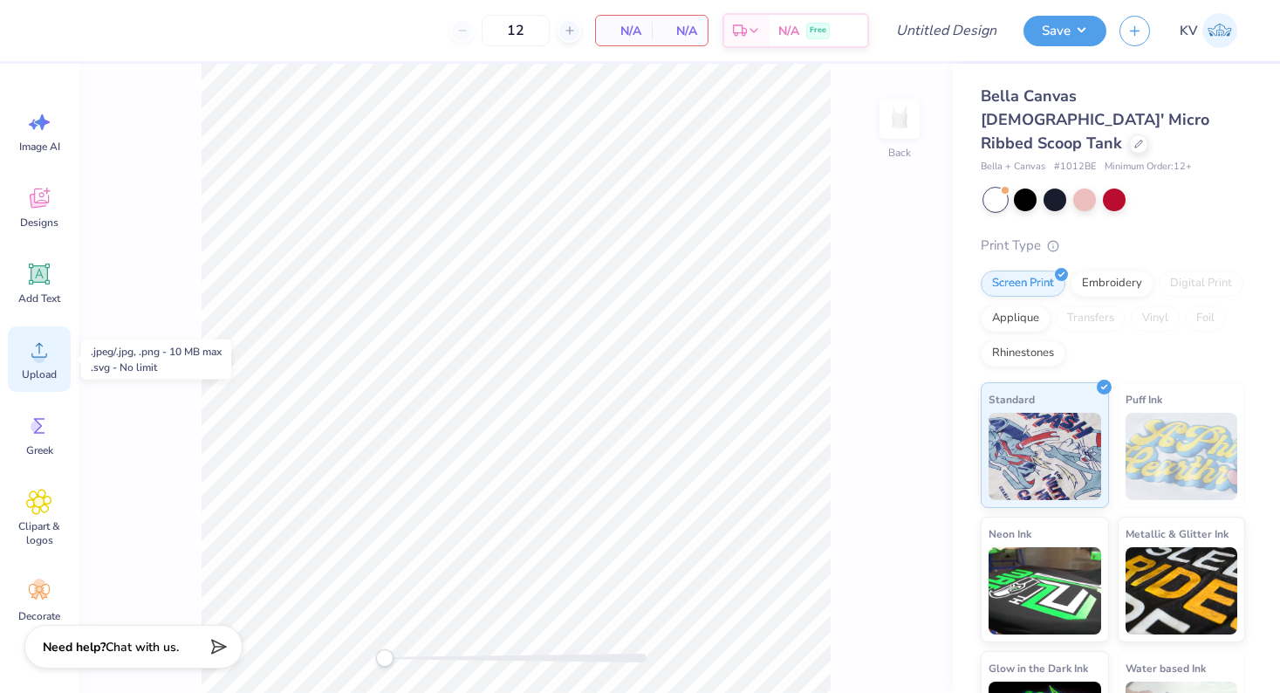
click at [32, 366] on div "Upload" at bounding box center [39, 358] width 63 height 65
click at [49, 341] on icon at bounding box center [39, 350] width 26 height 26
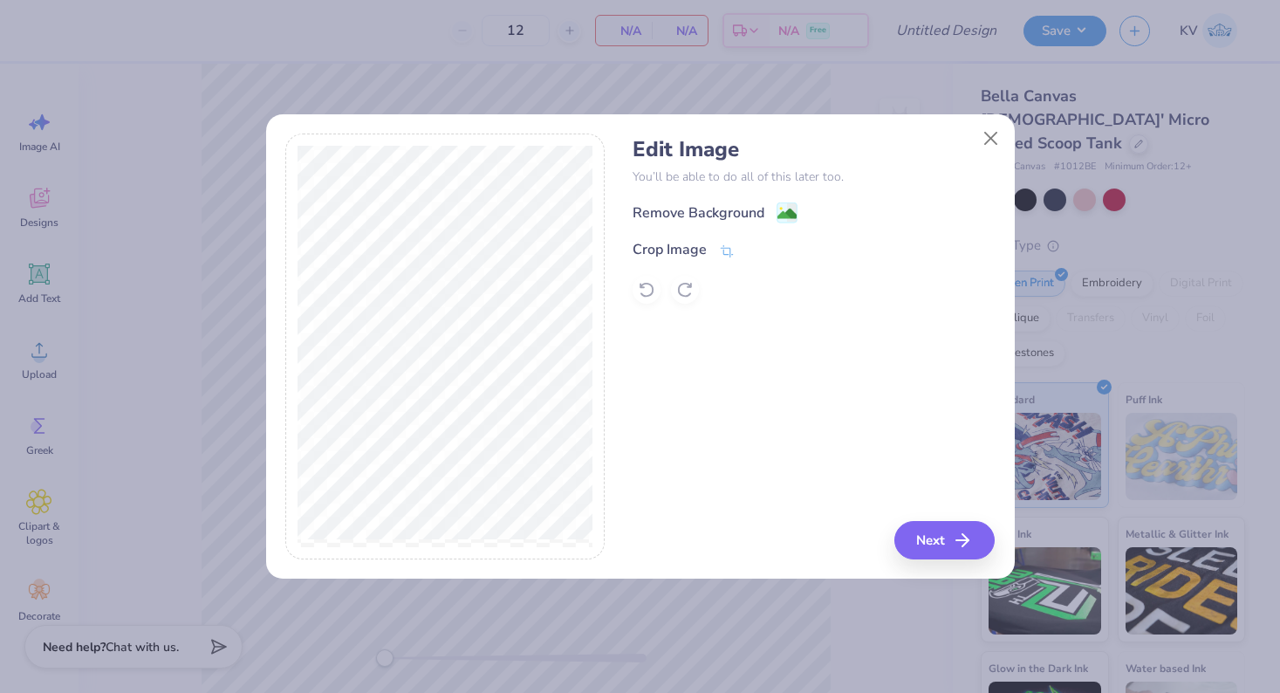
click at [797, 209] on div "Remove Background" at bounding box center [813, 213] width 362 height 22
click at [780, 210] on g at bounding box center [786, 214] width 21 height 21
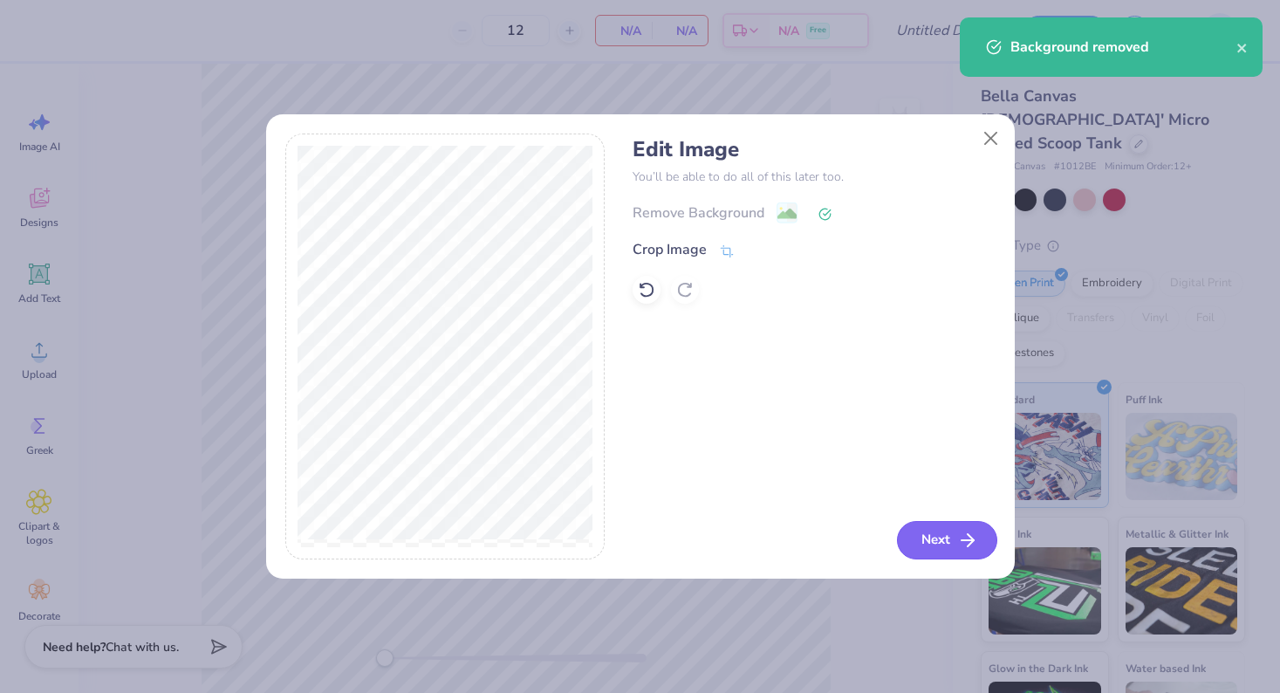
click at [941, 546] on button "Next" at bounding box center [947, 540] width 100 height 38
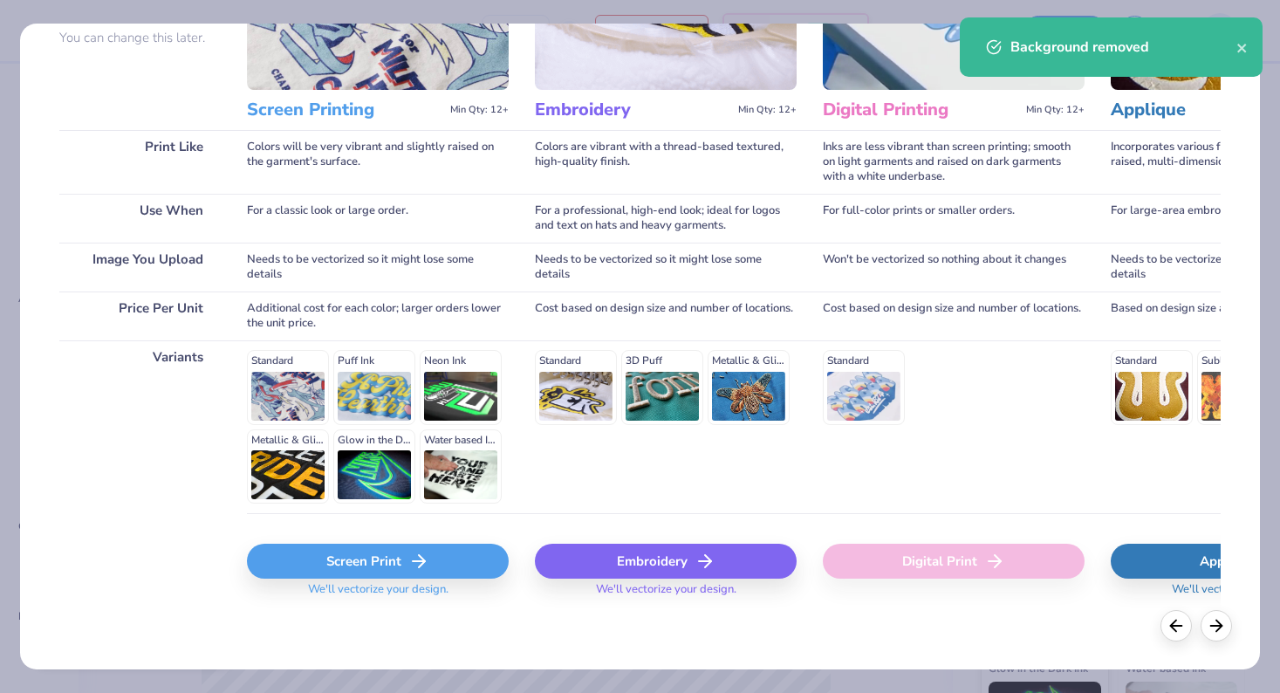
scroll to position [176, 0]
click at [377, 578] on div "Screen Print" at bounding box center [378, 561] width 262 height 35
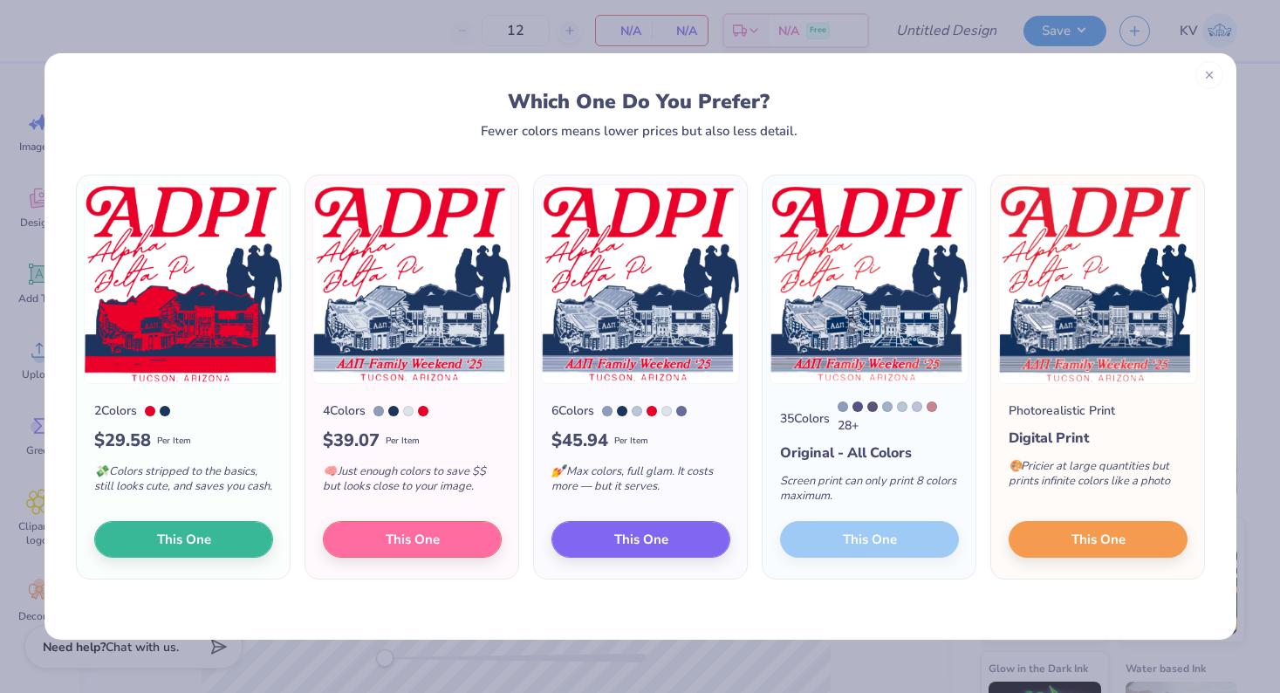
click at [1208, 80] on div at bounding box center [1209, 75] width 28 height 28
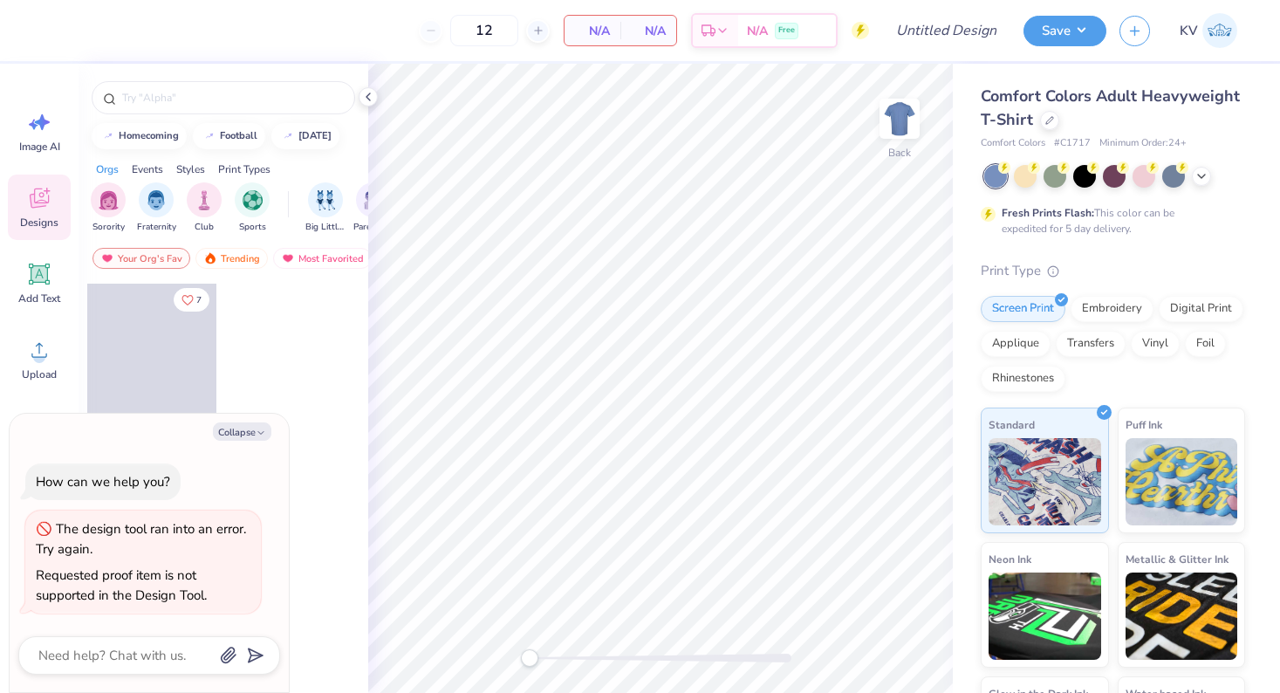
type textarea "x"
